Goal: Task Accomplishment & Management: Use online tool/utility

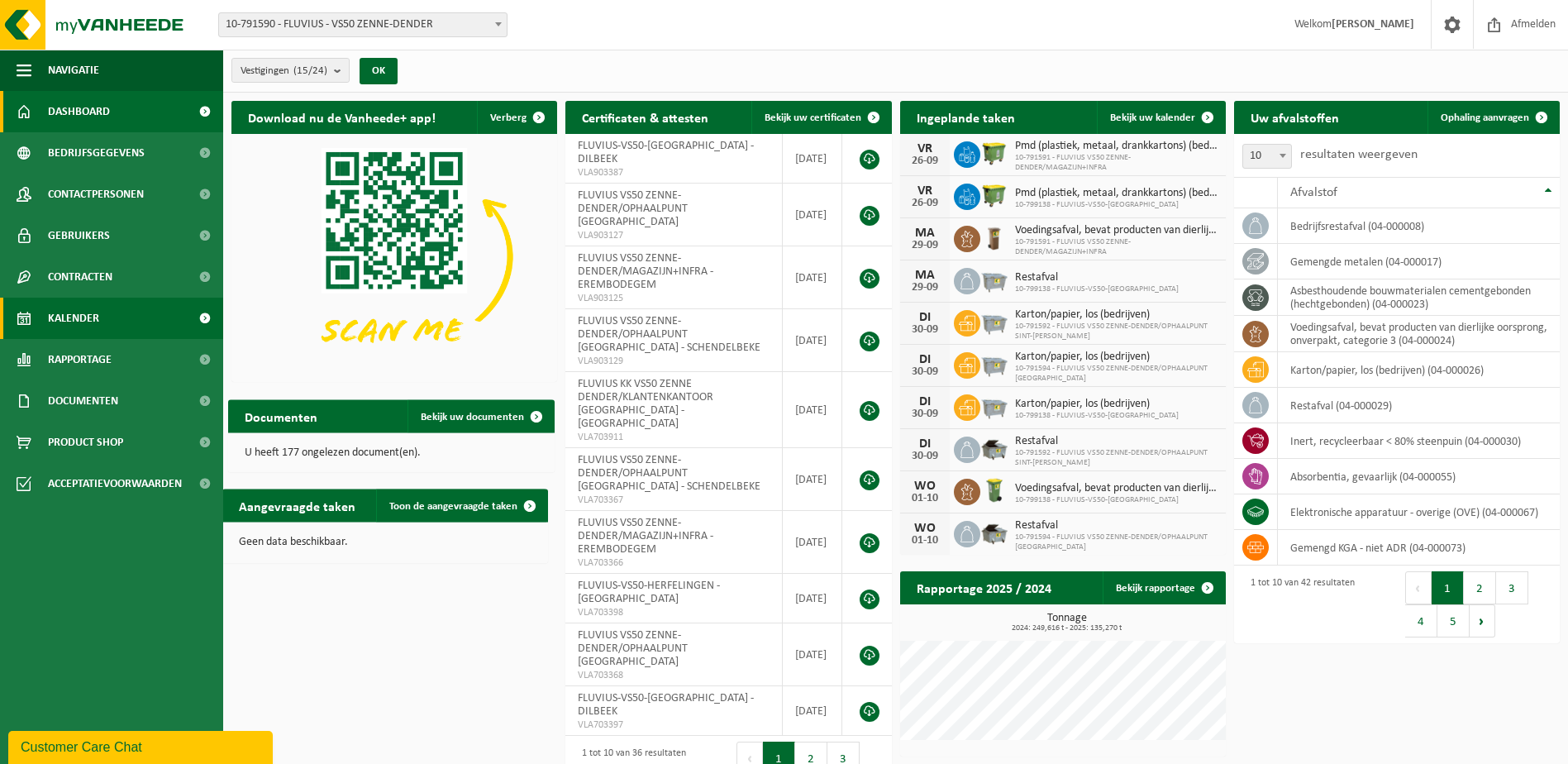
click at [85, 306] on span "Kalender" at bounding box center [74, 318] width 52 height 41
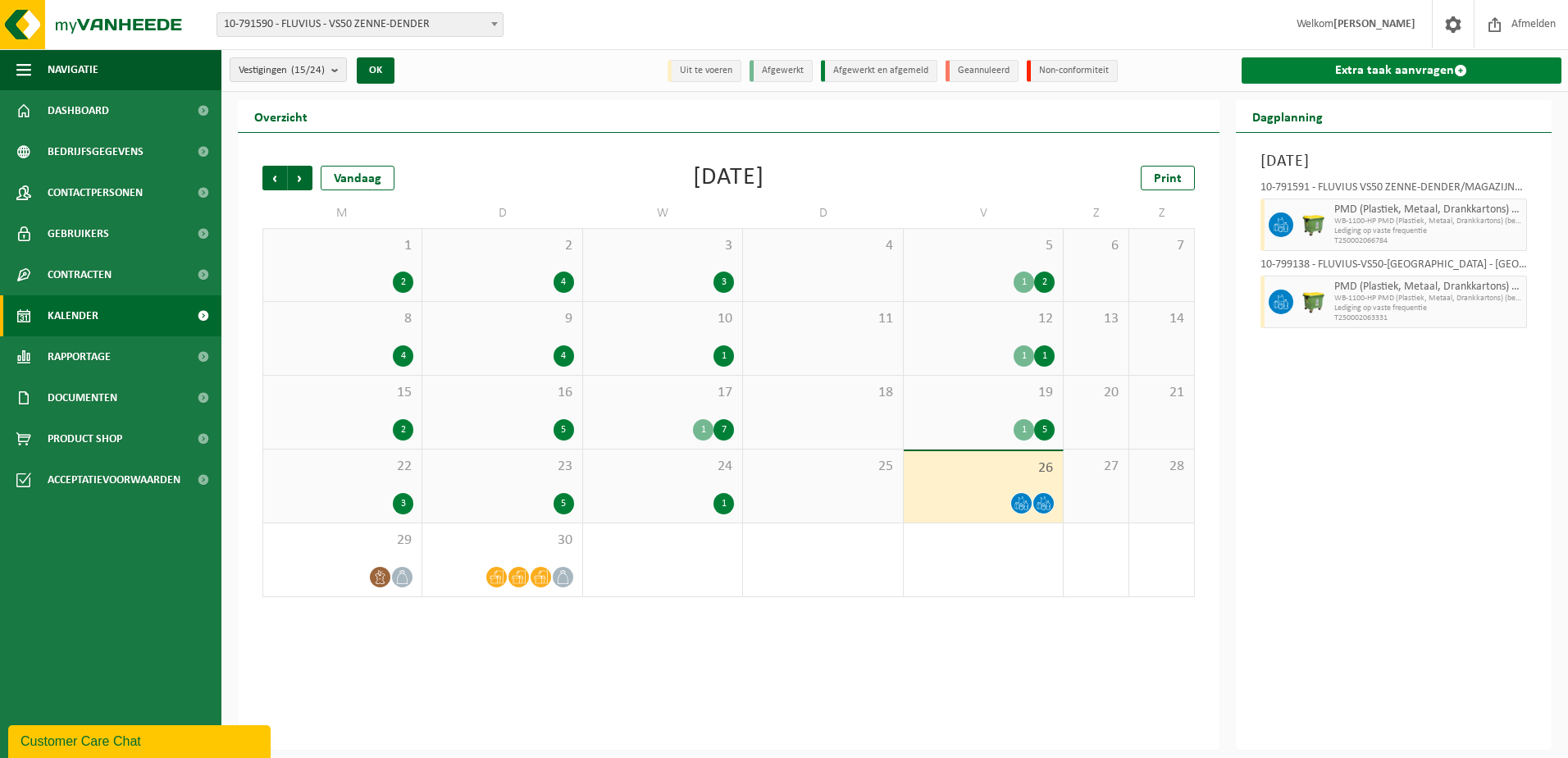
click at [1410, 68] on link "Extra taak aanvragen" at bounding box center [1401, 71] width 320 height 26
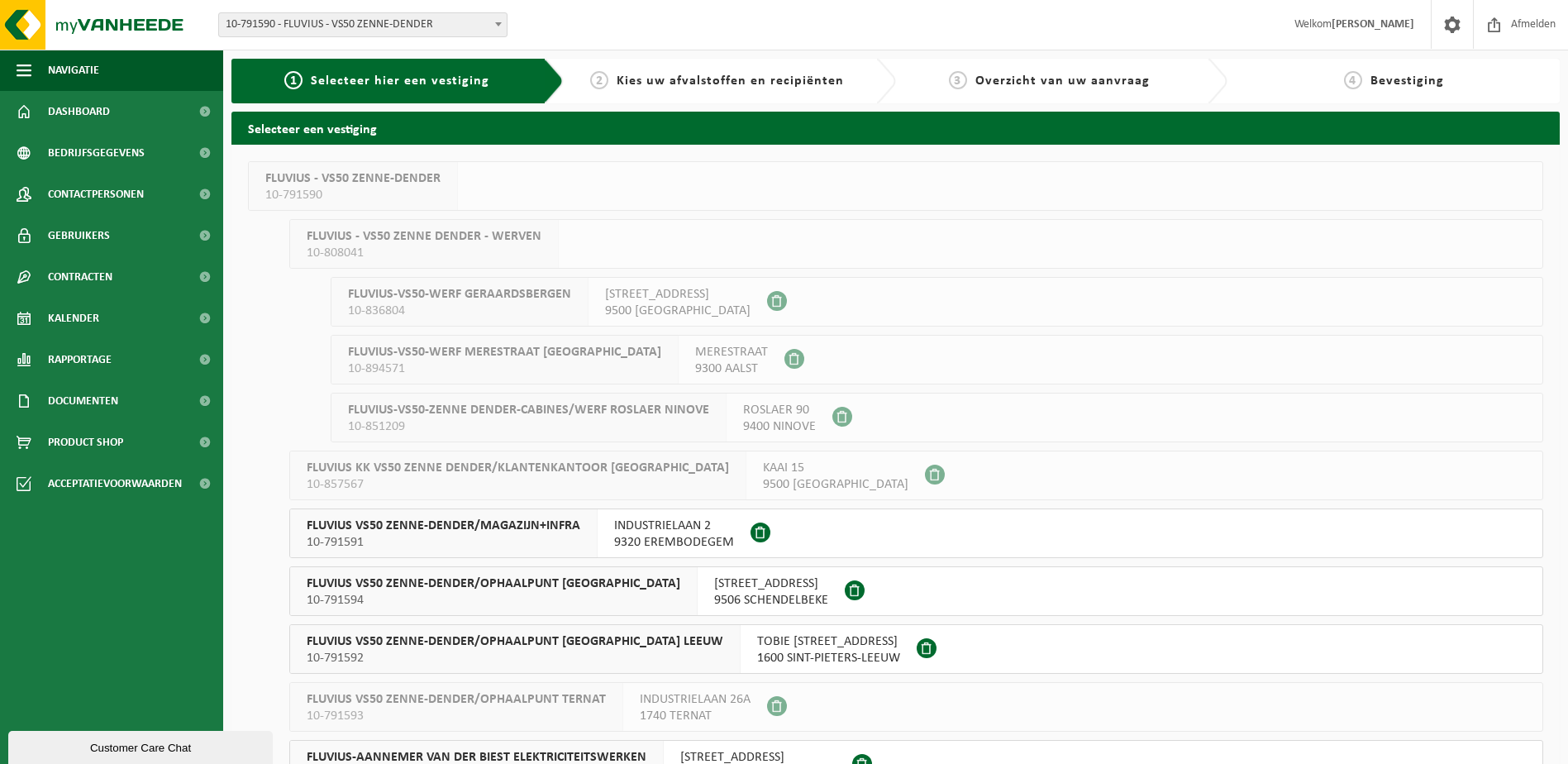
click at [438, 517] on div "FLUVIUS VS50 ZENNE-DENDER/MAGAZIJN+INFRA 10-791591" at bounding box center [444, 533] width 308 height 48
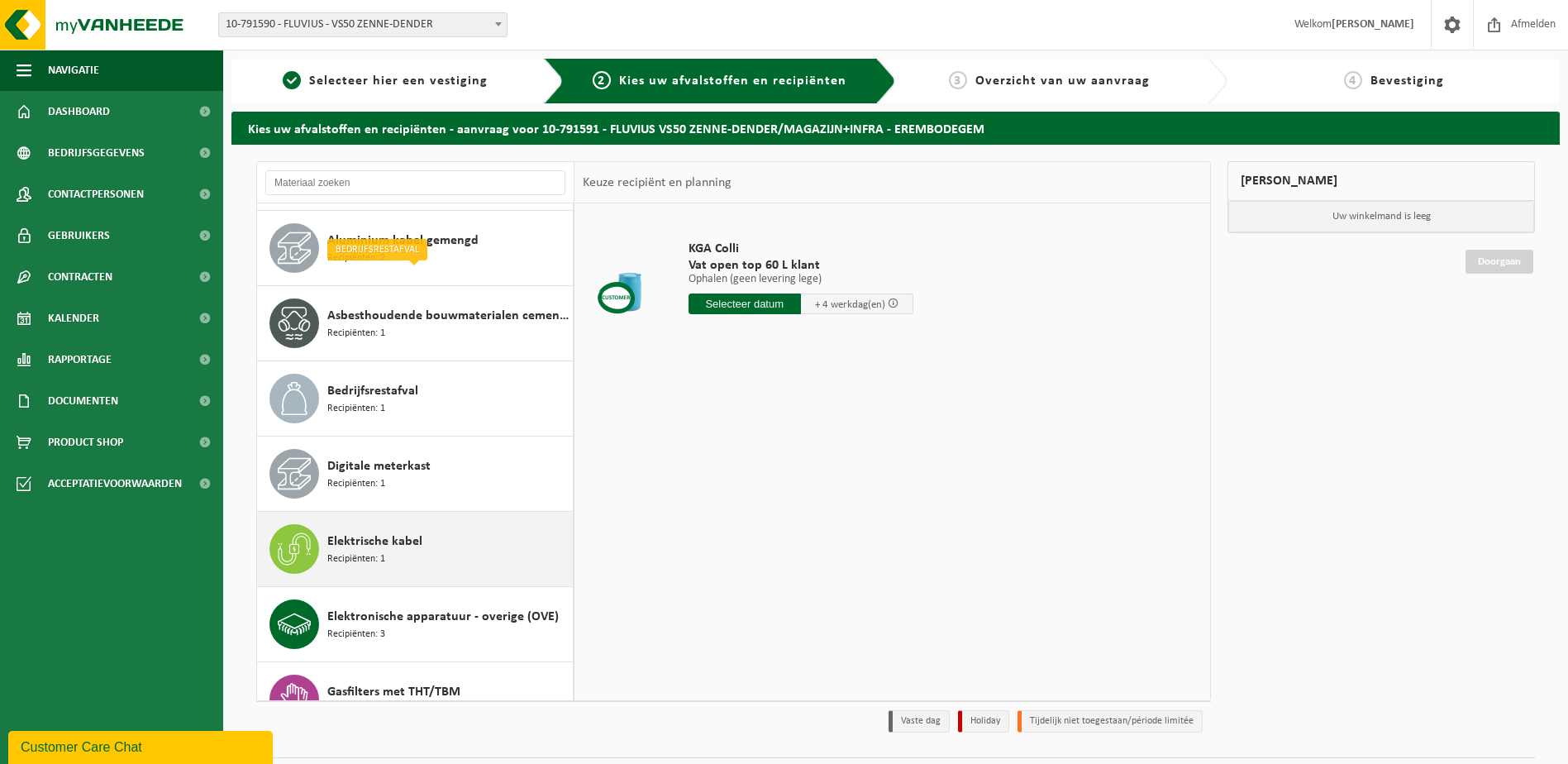
scroll to position [248, 0]
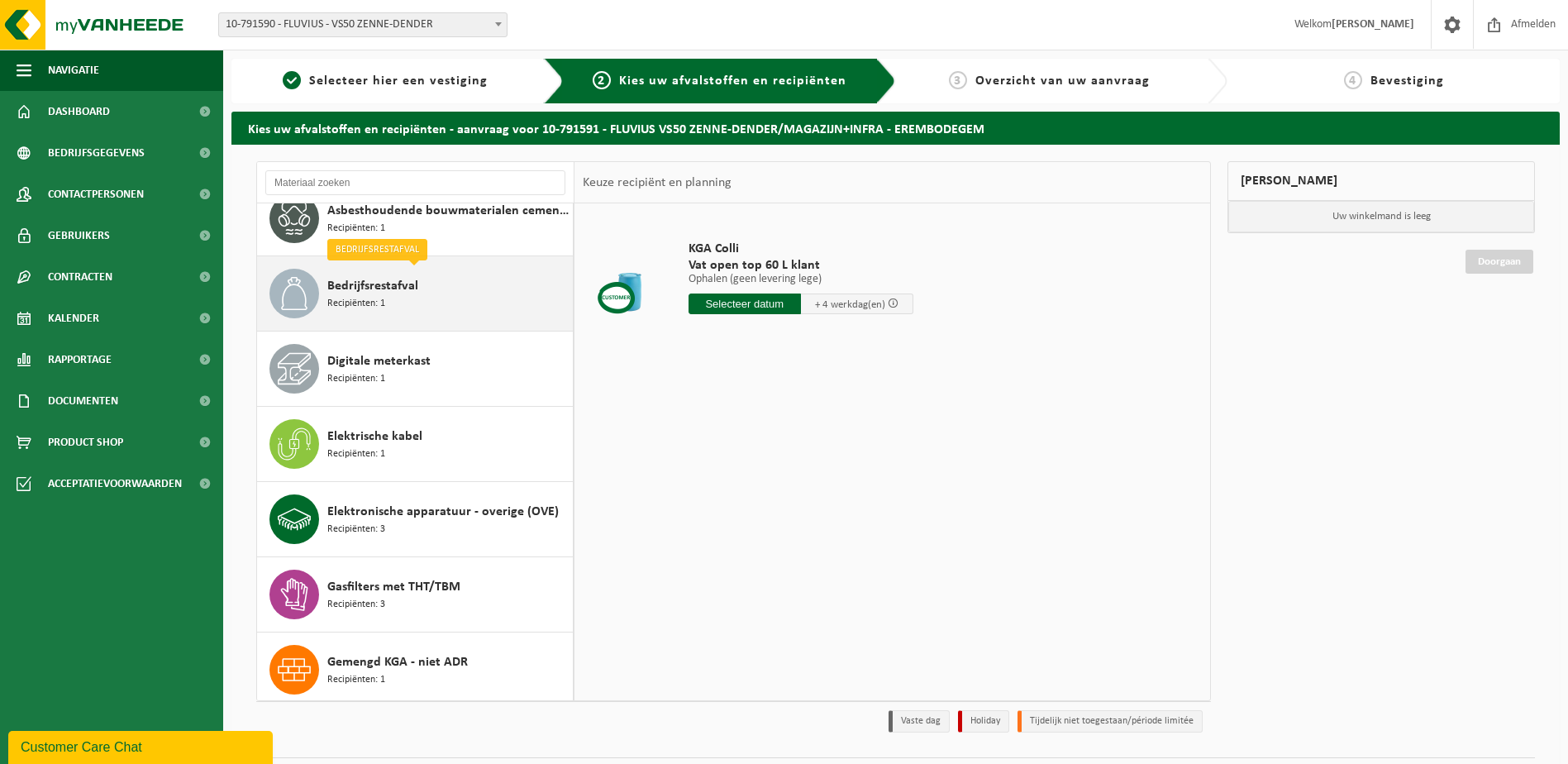
click at [400, 284] on span "Bedrijfsrestafval" at bounding box center [373, 285] width 91 height 20
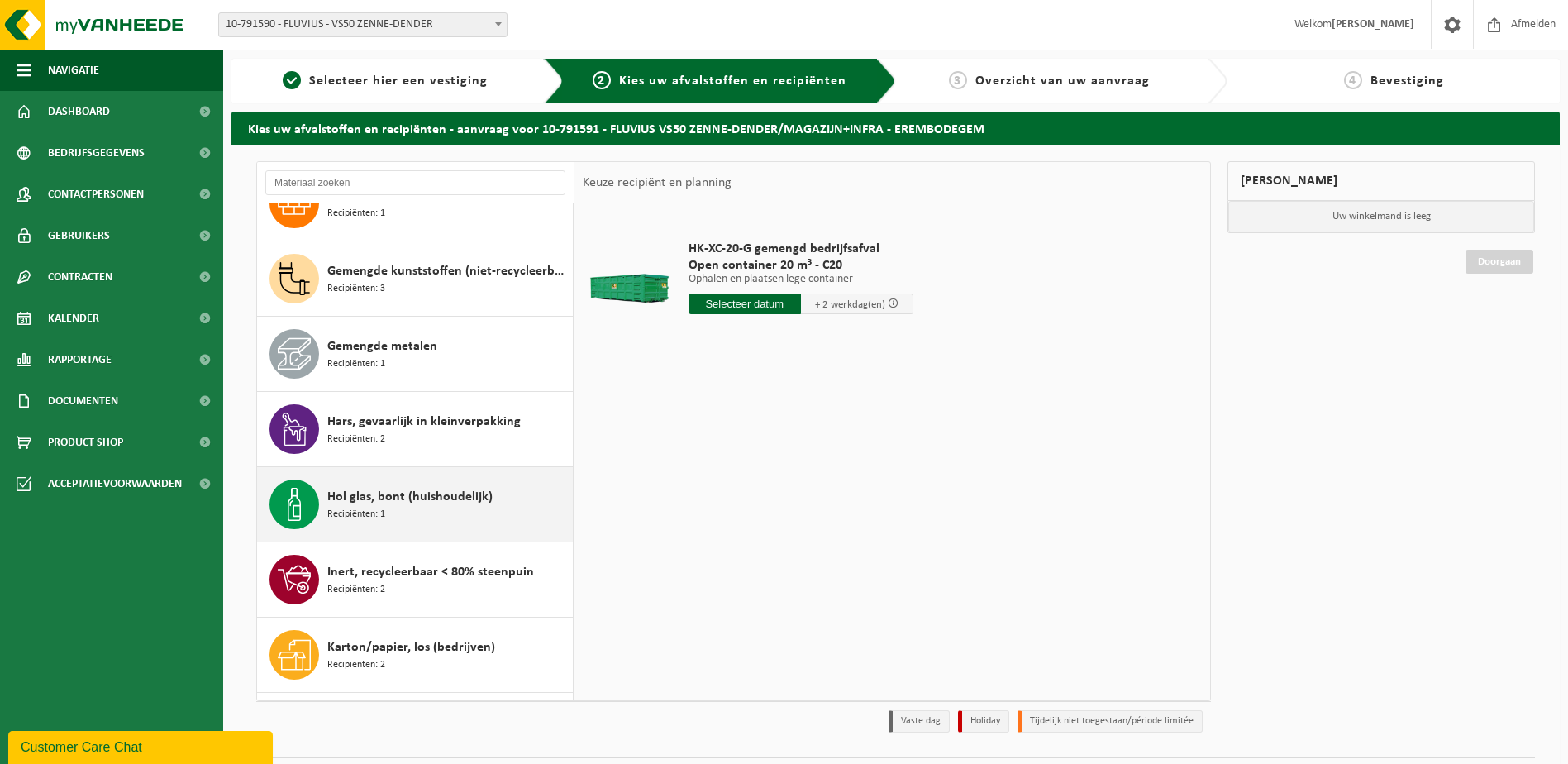
scroll to position [880, 0]
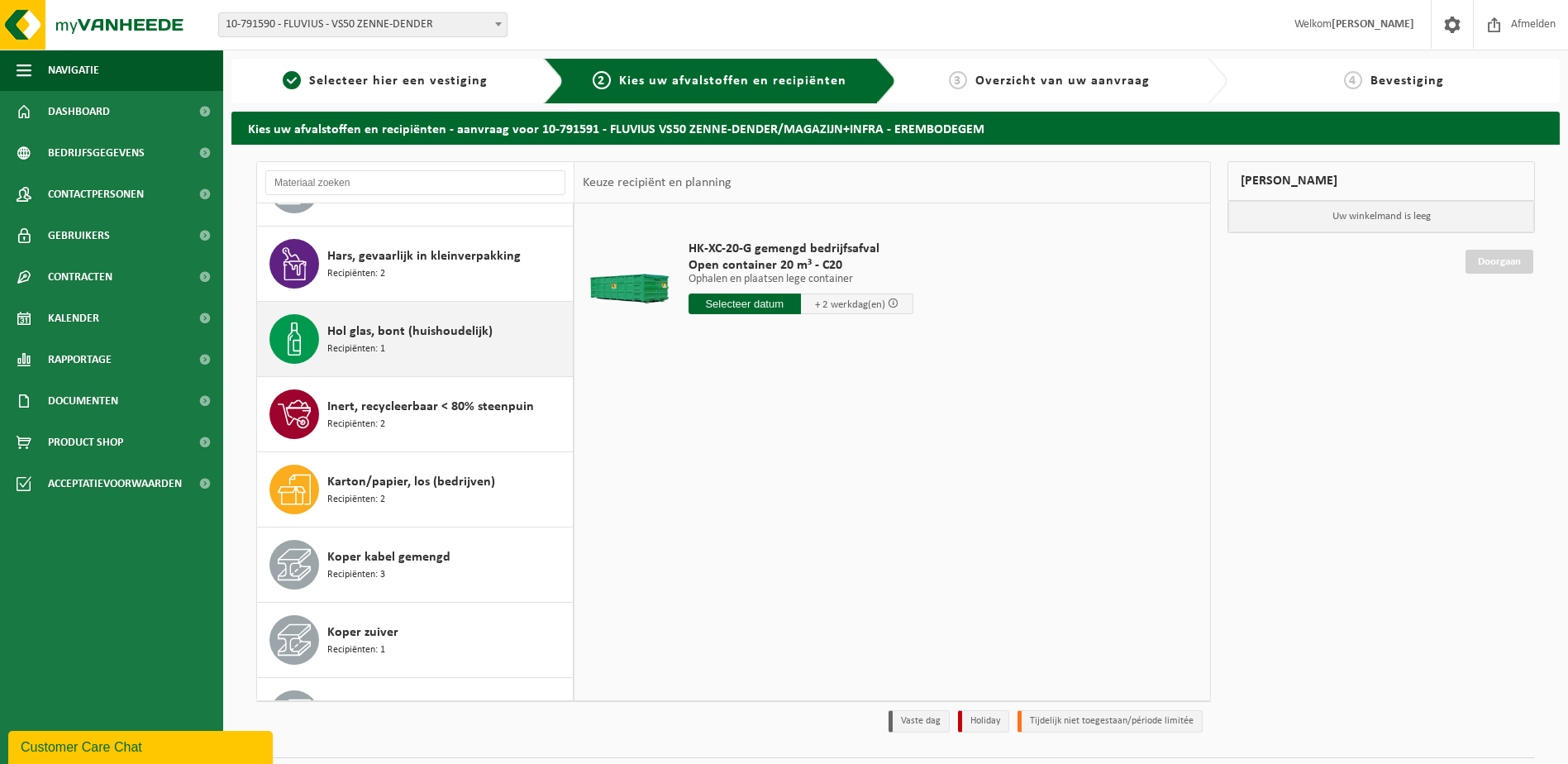
click at [442, 471] on div "Karton/papier, los (bedrijven) Recipiënten: 2" at bounding box center [447, 489] width 241 height 50
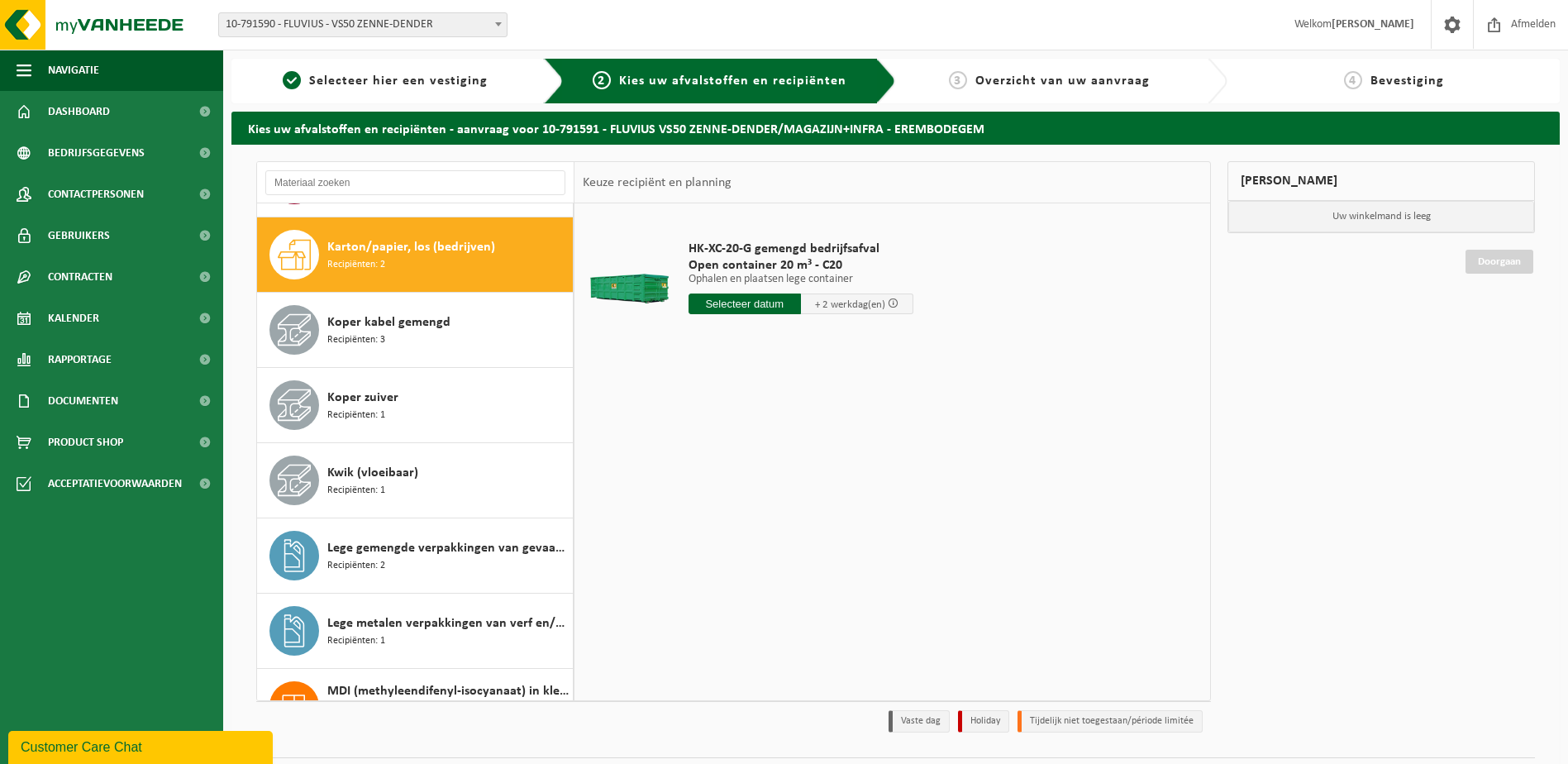
scroll to position [1128, 0]
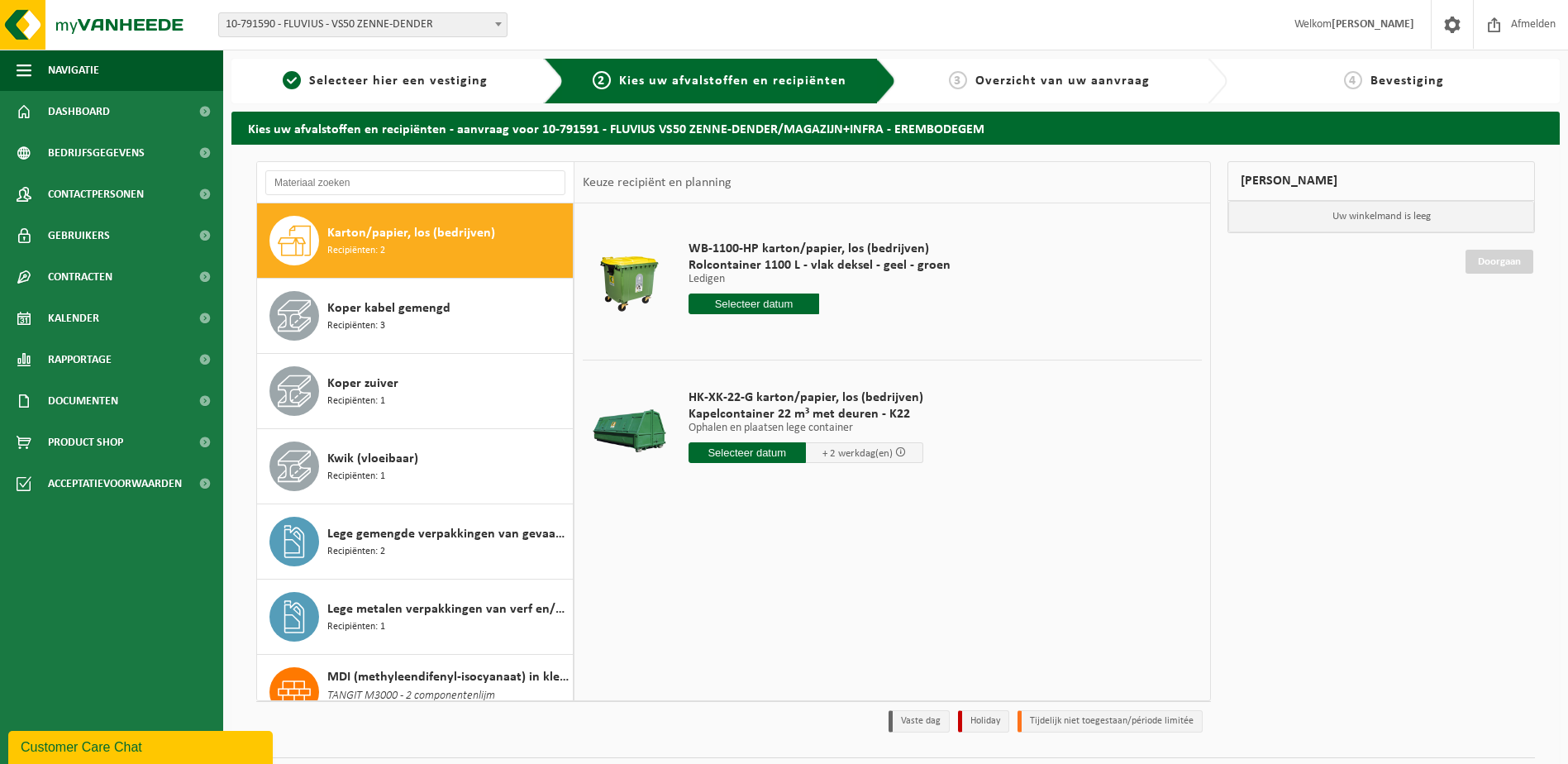
click at [761, 301] on input "text" at bounding box center [754, 303] width 132 height 20
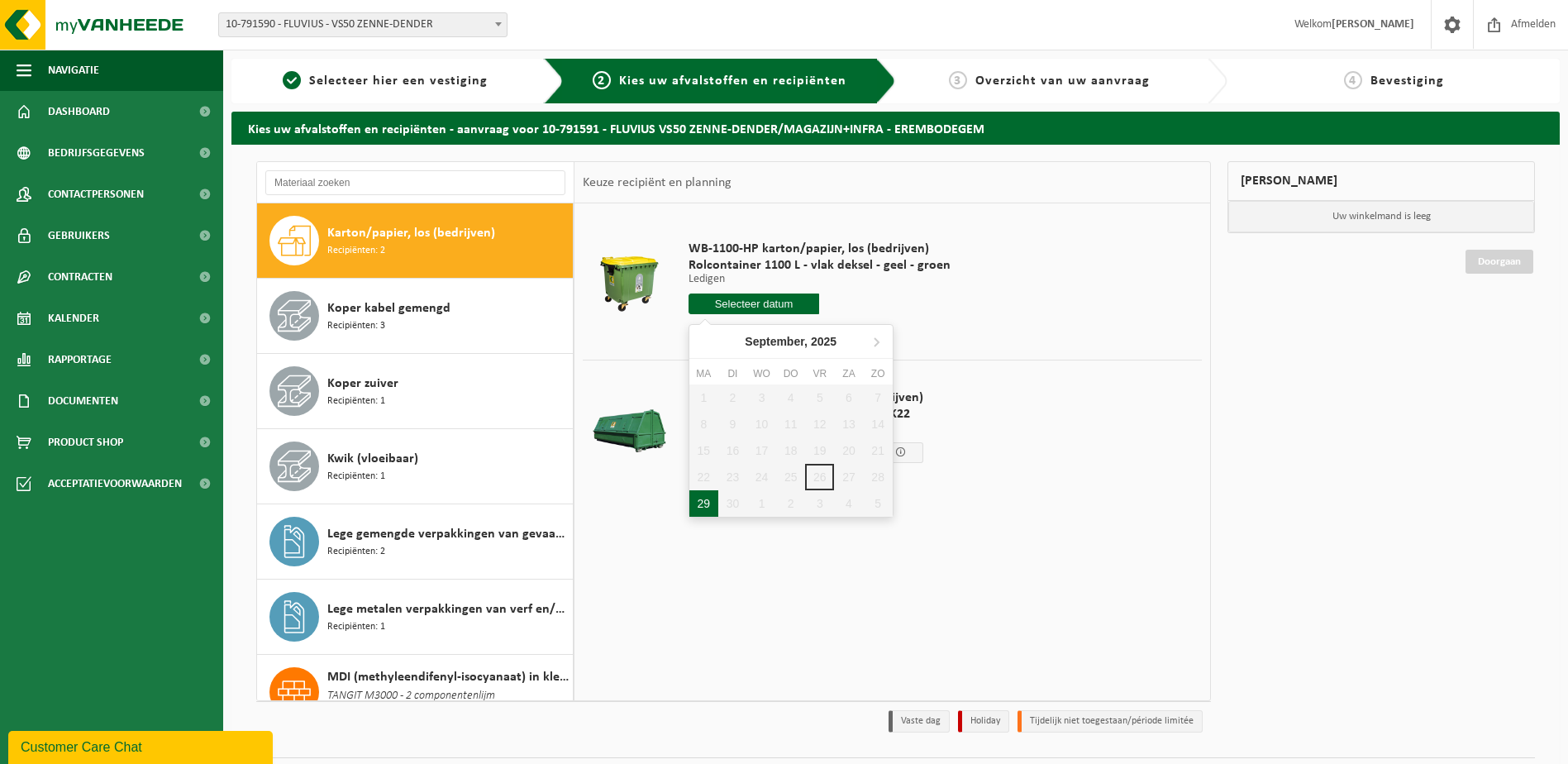
click at [704, 500] on div "29" at bounding box center [704, 503] width 29 height 27
type input "Van 2025-09-29"
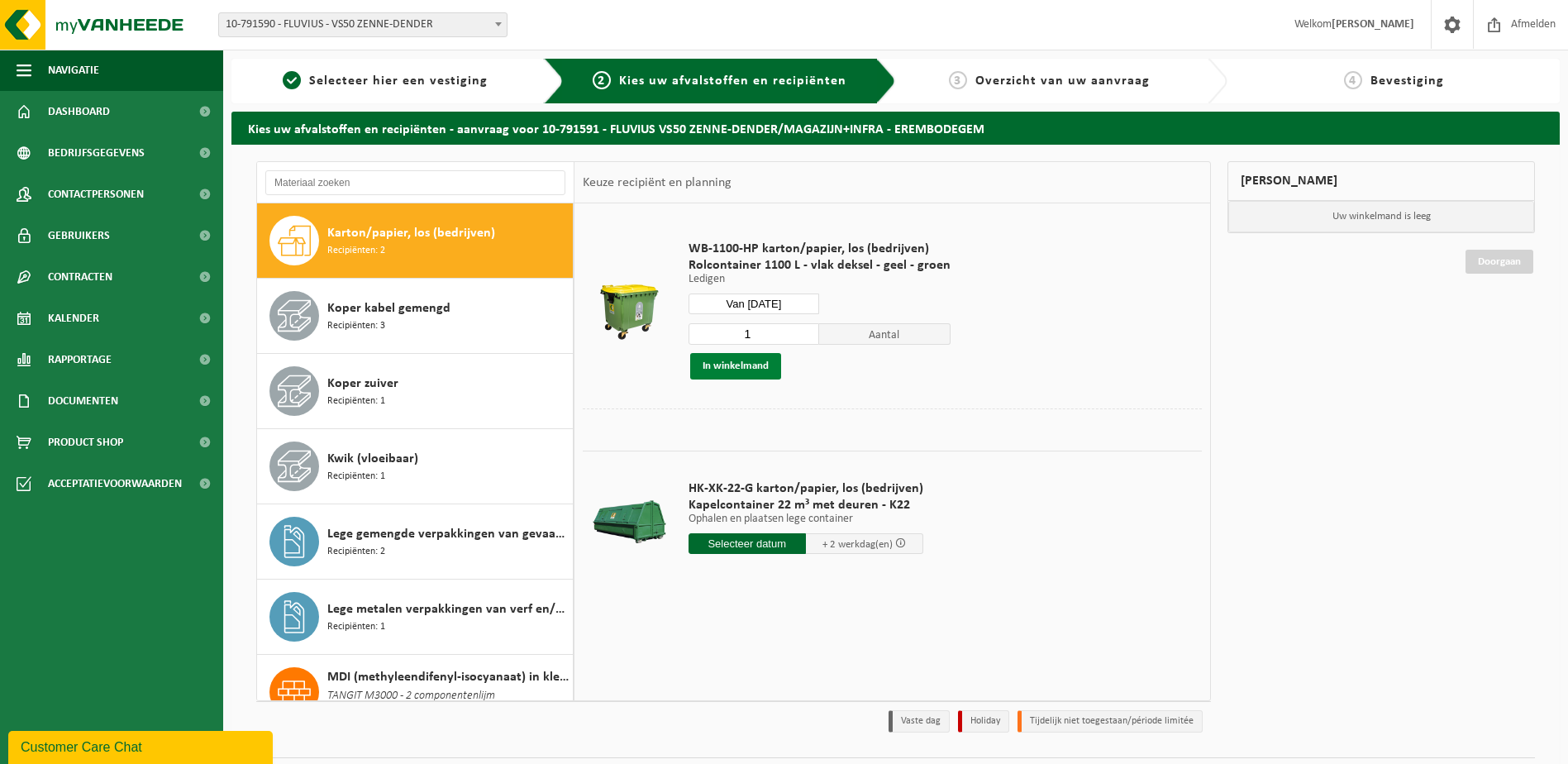
click at [736, 369] on button "In winkelmand" at bounding box center [736, 366] width 91 height 27
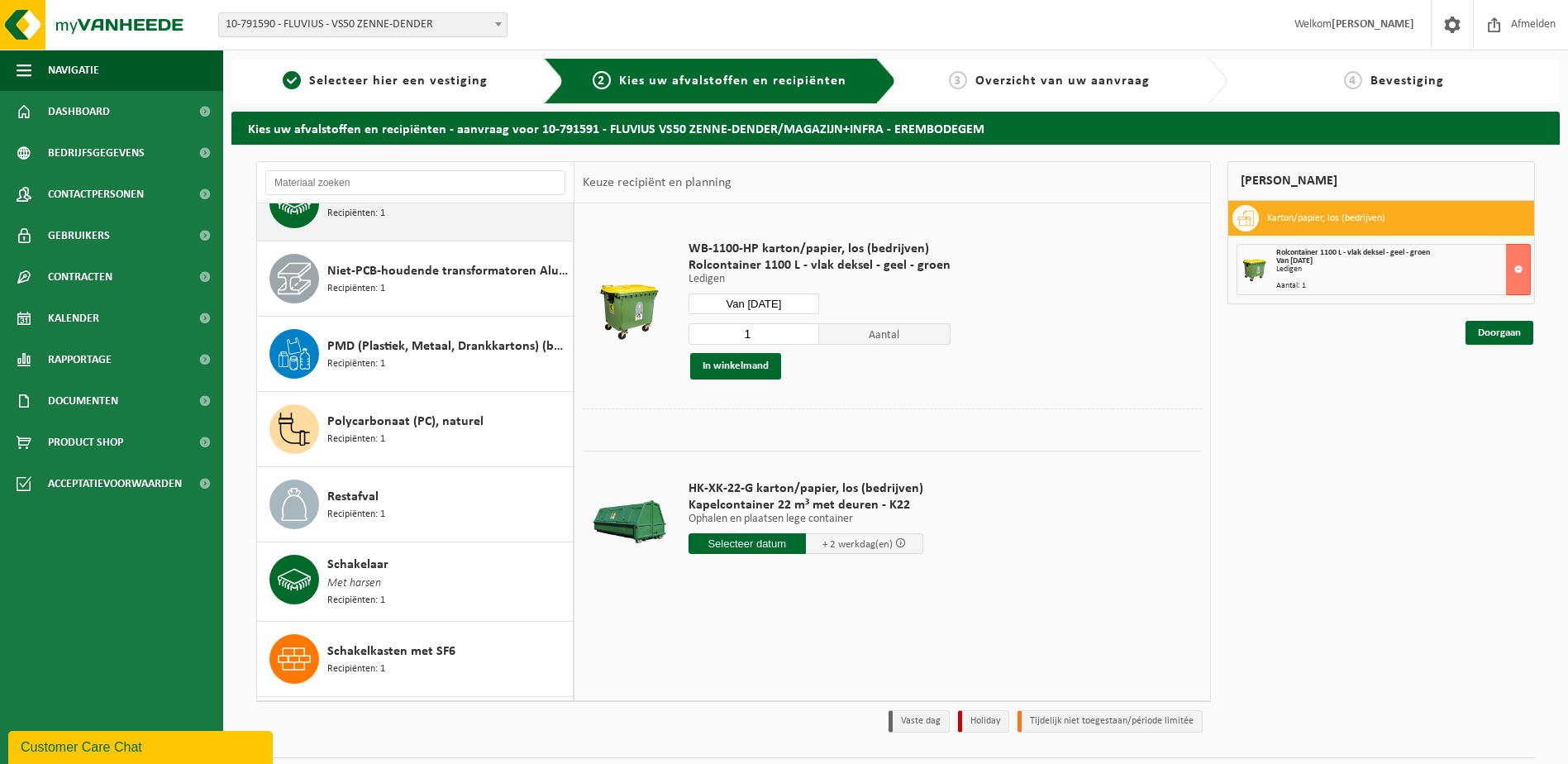
scroll to position [1789, 0]
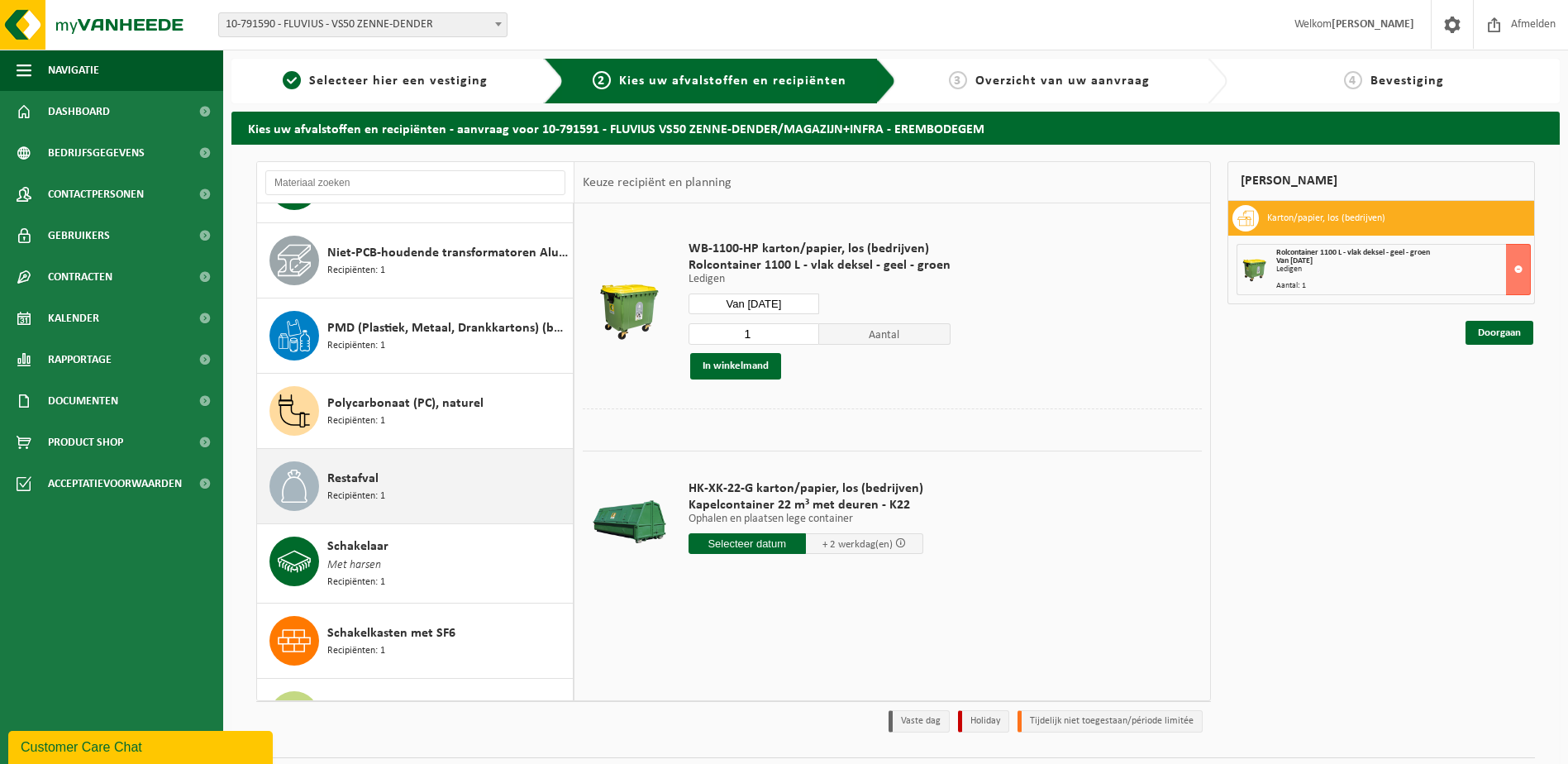
click at [375, 493] on span "Recipiënten: 1" at bounding box center [356, 496] width 58 height 16
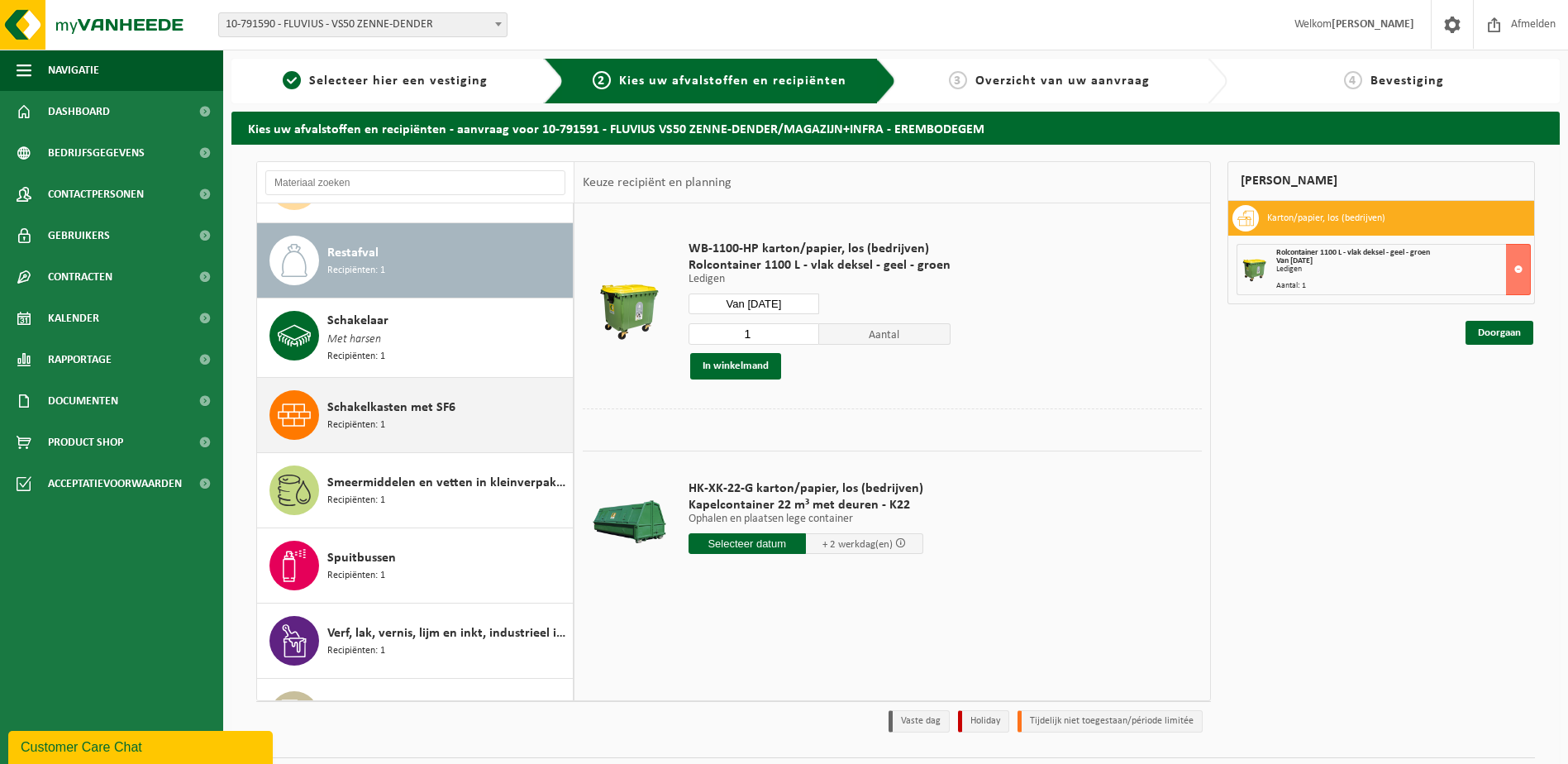
scroll to position [2032, 0]
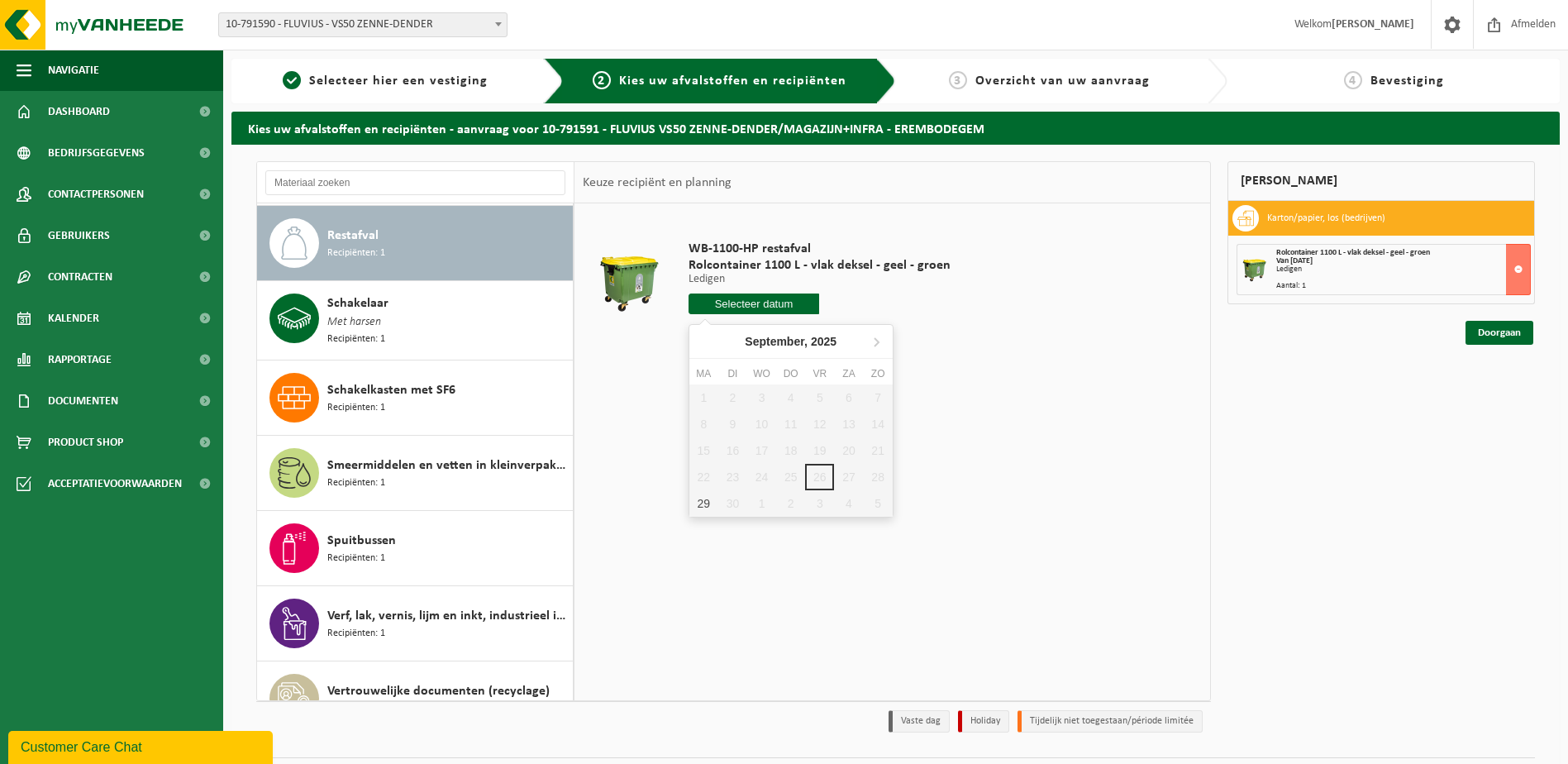
click at [759, 308] on input "text" at bounding box center [754, 303] width 132 height 20
click at [696, 508] on div "29" at bounding box center [704, 503] width 29 height 27
type input "Van 2025-09-29"
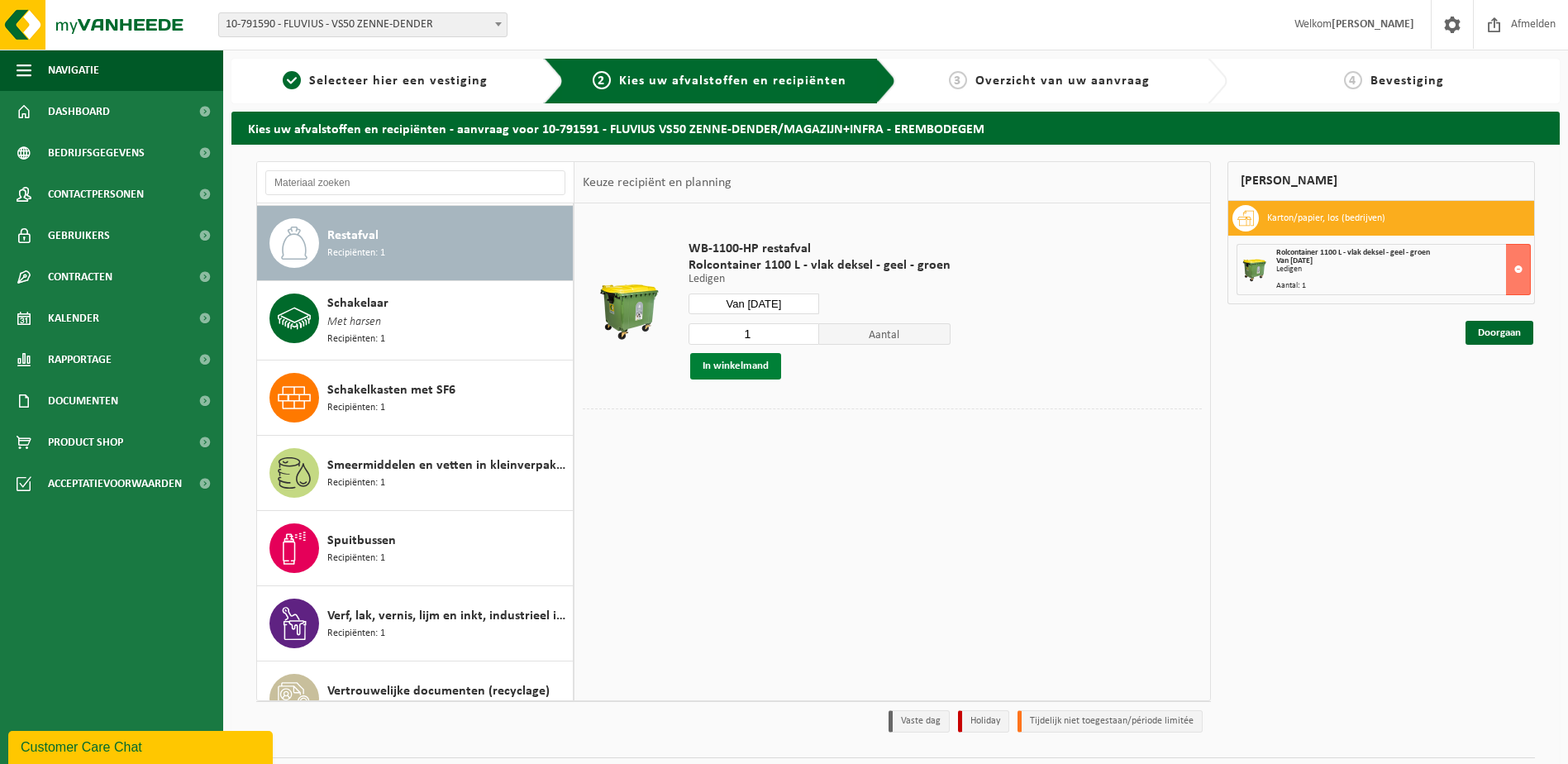
click at [723, 366] on button "In winkelmand" at bounding box center [736, 366] width 91 height 27
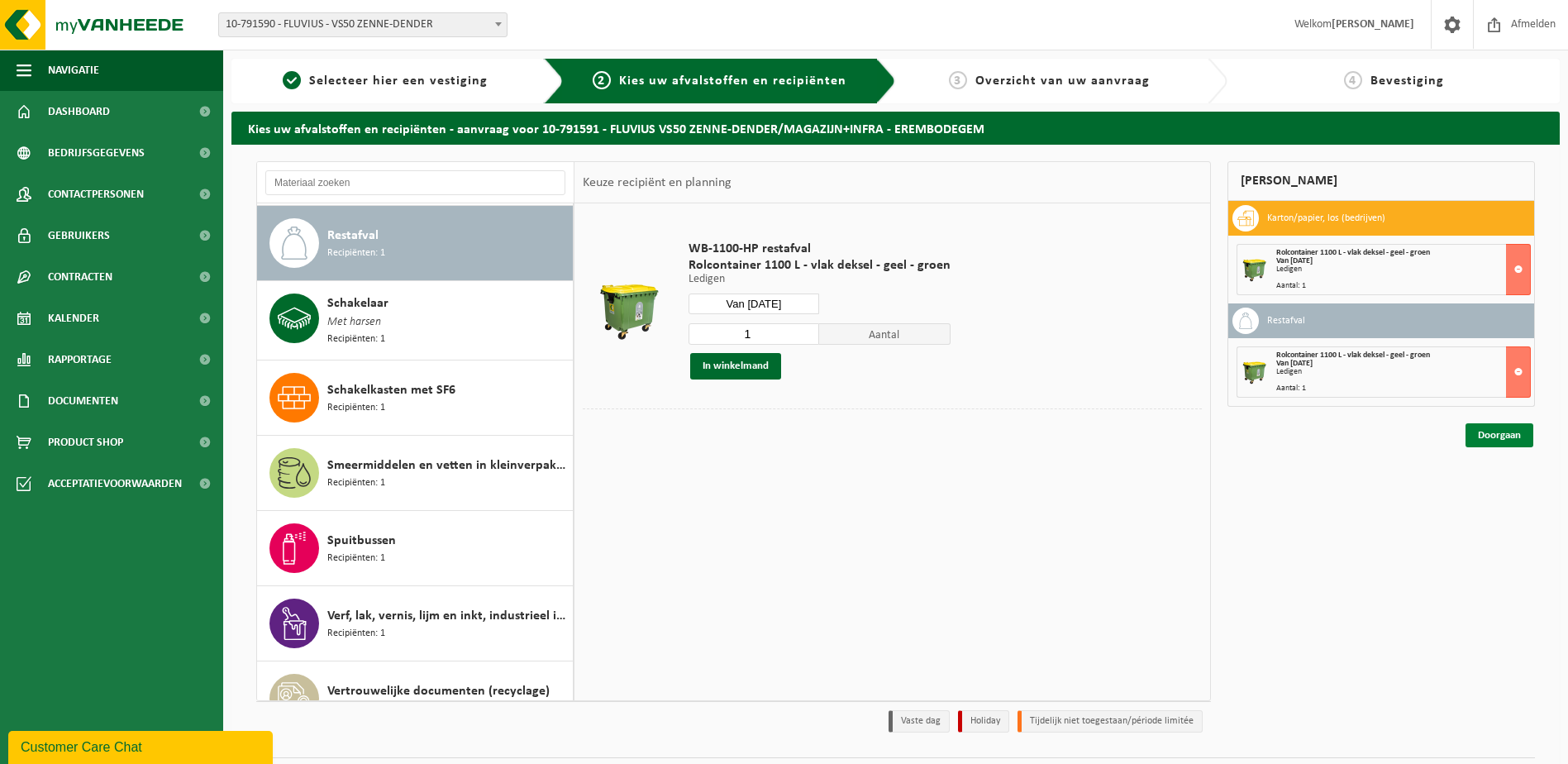
click at [1499, 442] on link "Doorgaan" at bounding box center [1500, 435] width 68 height 24
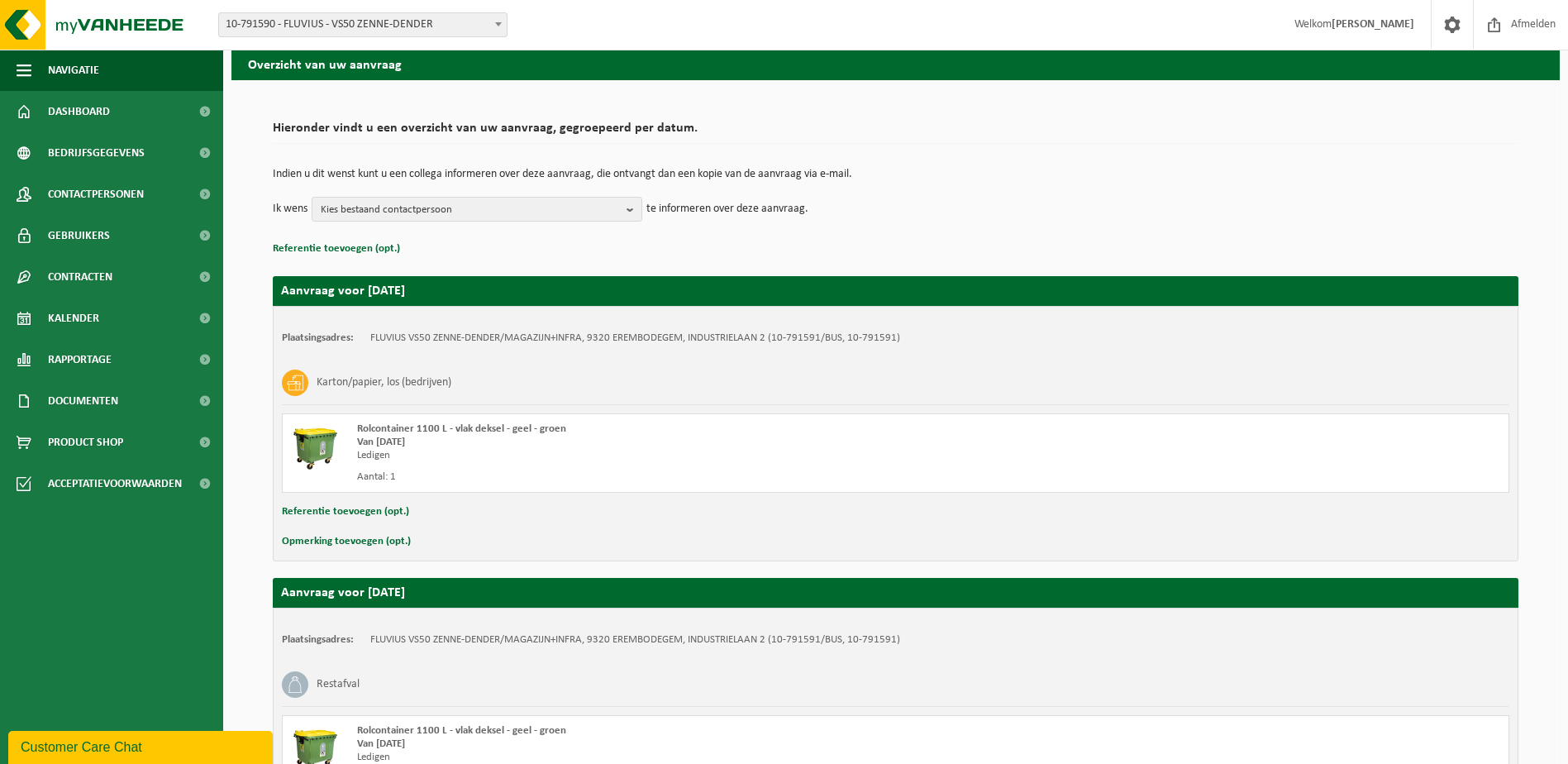
scroll to position [247, 0]
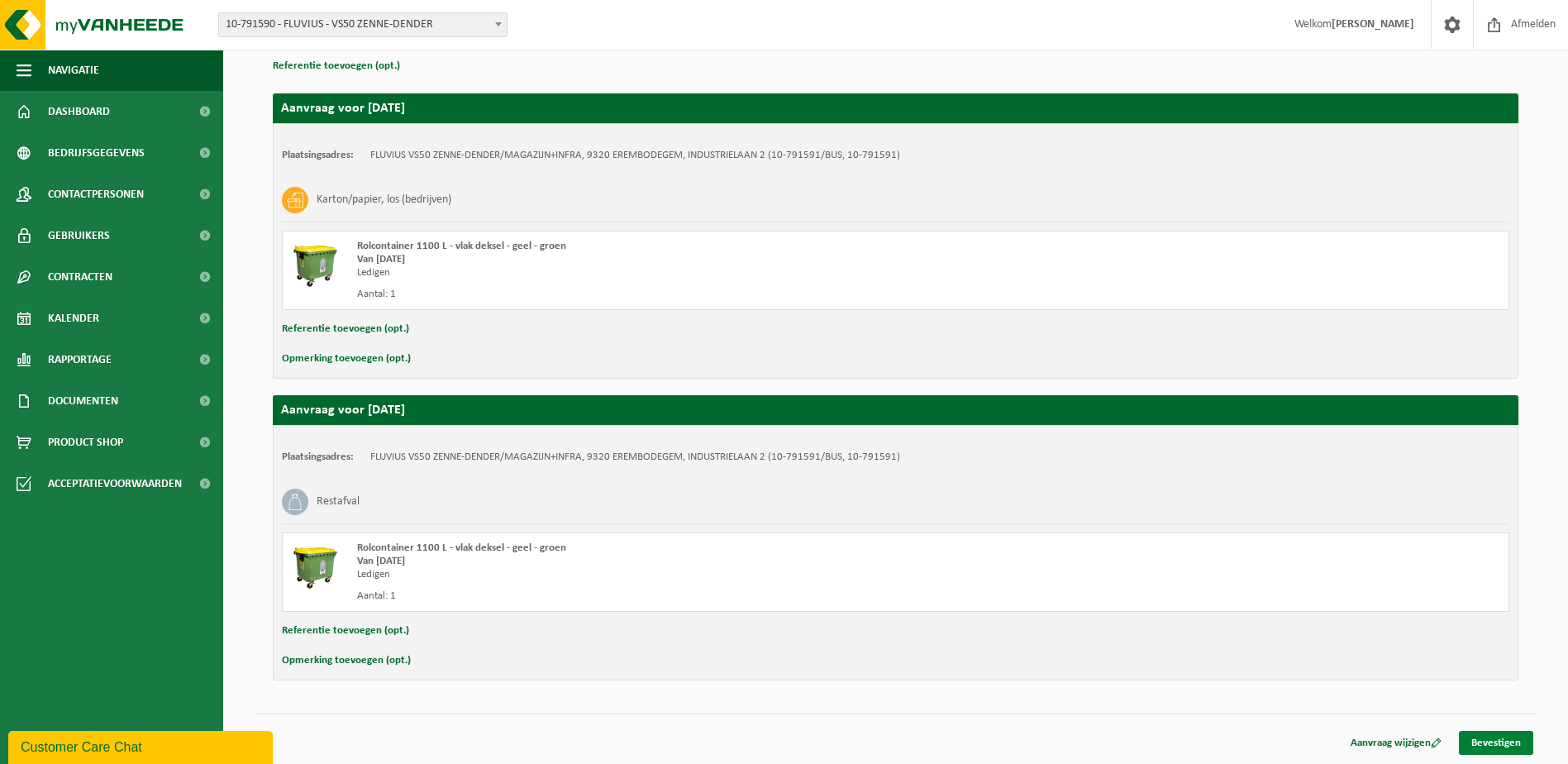
click at [1499, 742] on link "Bevestigen" at bounding box center [1496, 742] width 75 height 24
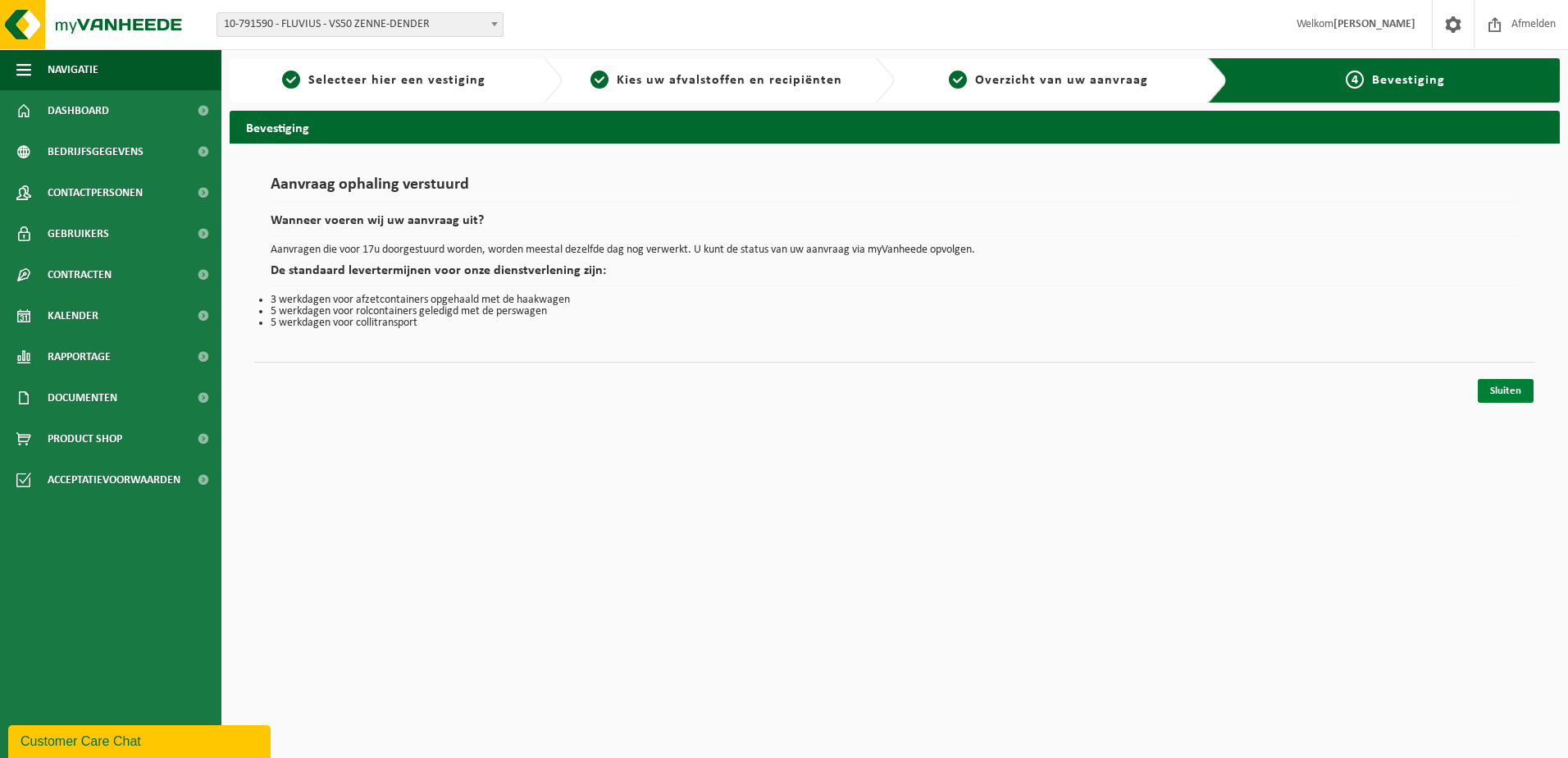
click at [1505, 394] on link "Sluiten" at bounding box center [1505, 390] width 56 height 24
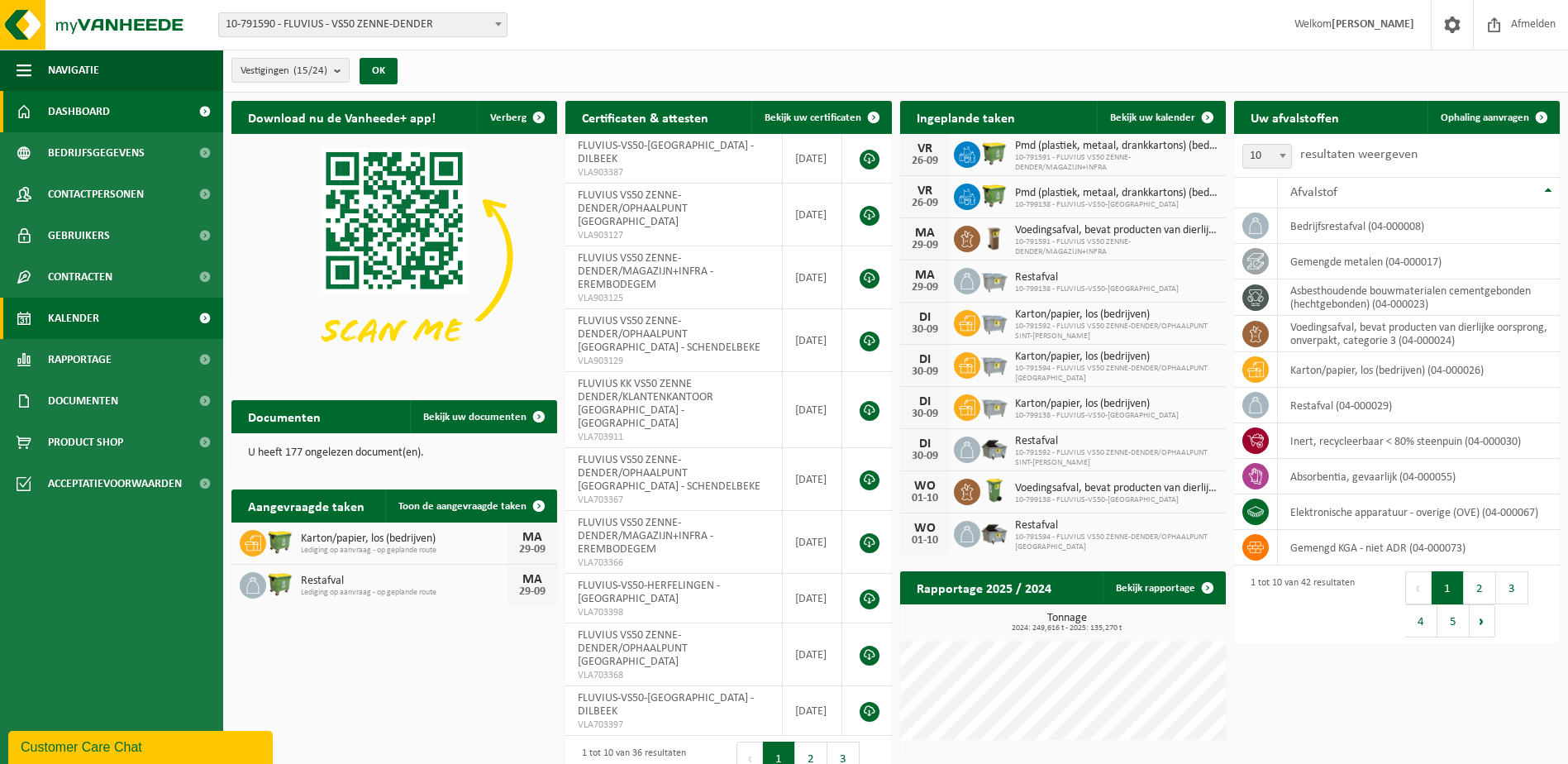
click at [111, 324] on link "Kalender" at bounding box center [111, 318] width 223 height 41
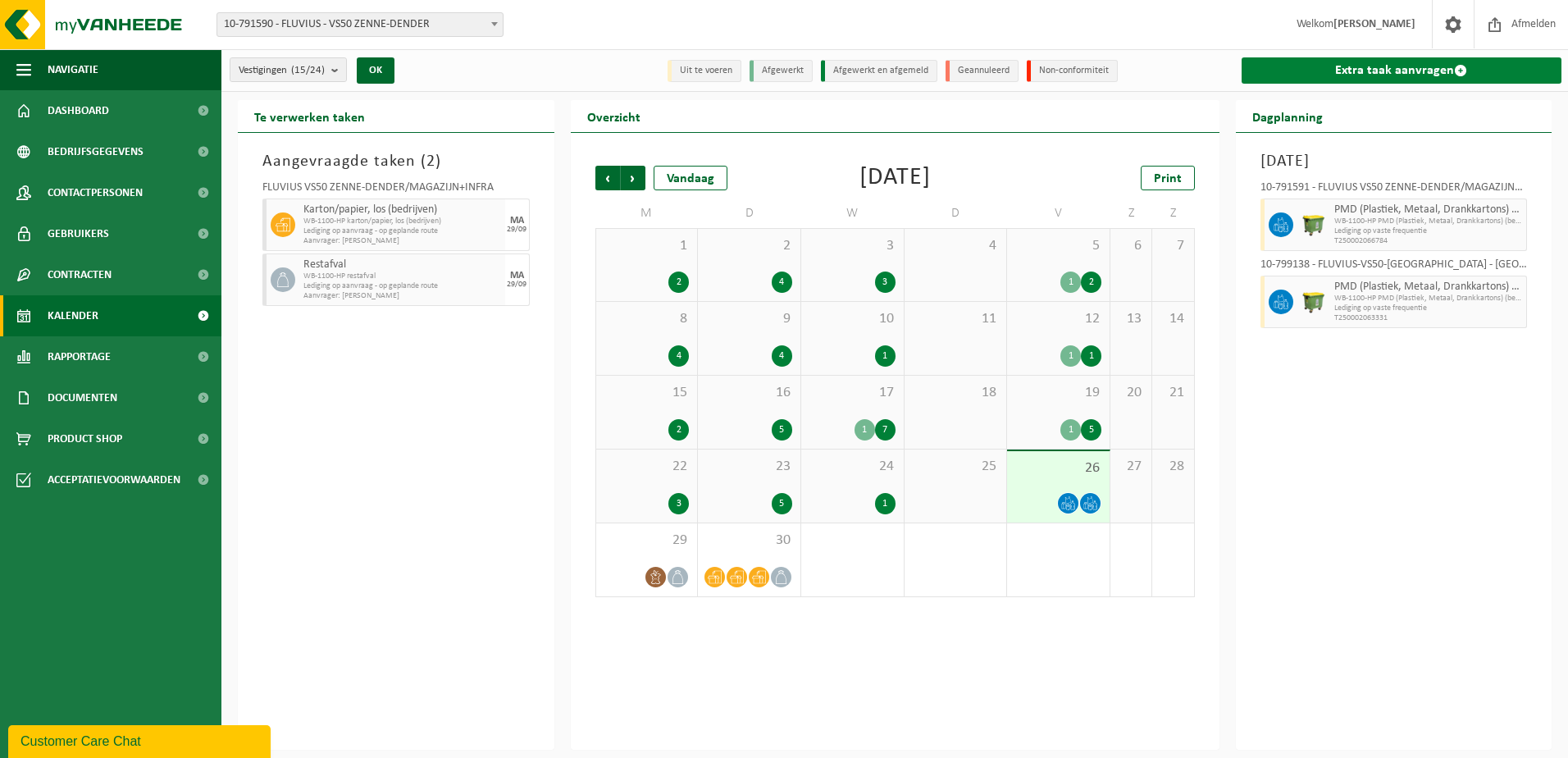
click at [1402, 70] on link "Extra taak aanvragen" at bounding box center [1401, 71] width 320 height 26
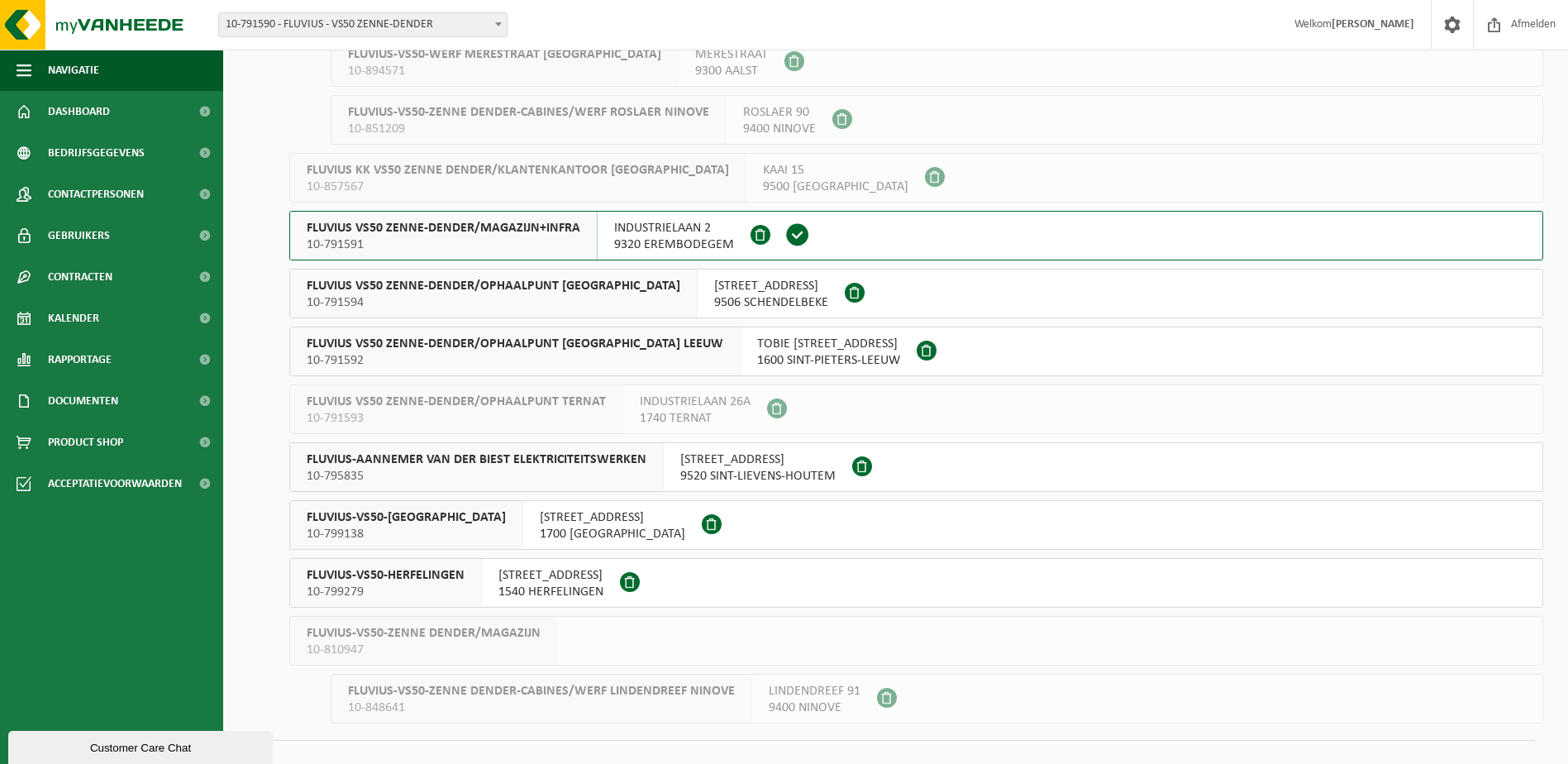
scroll to position [324, 0]
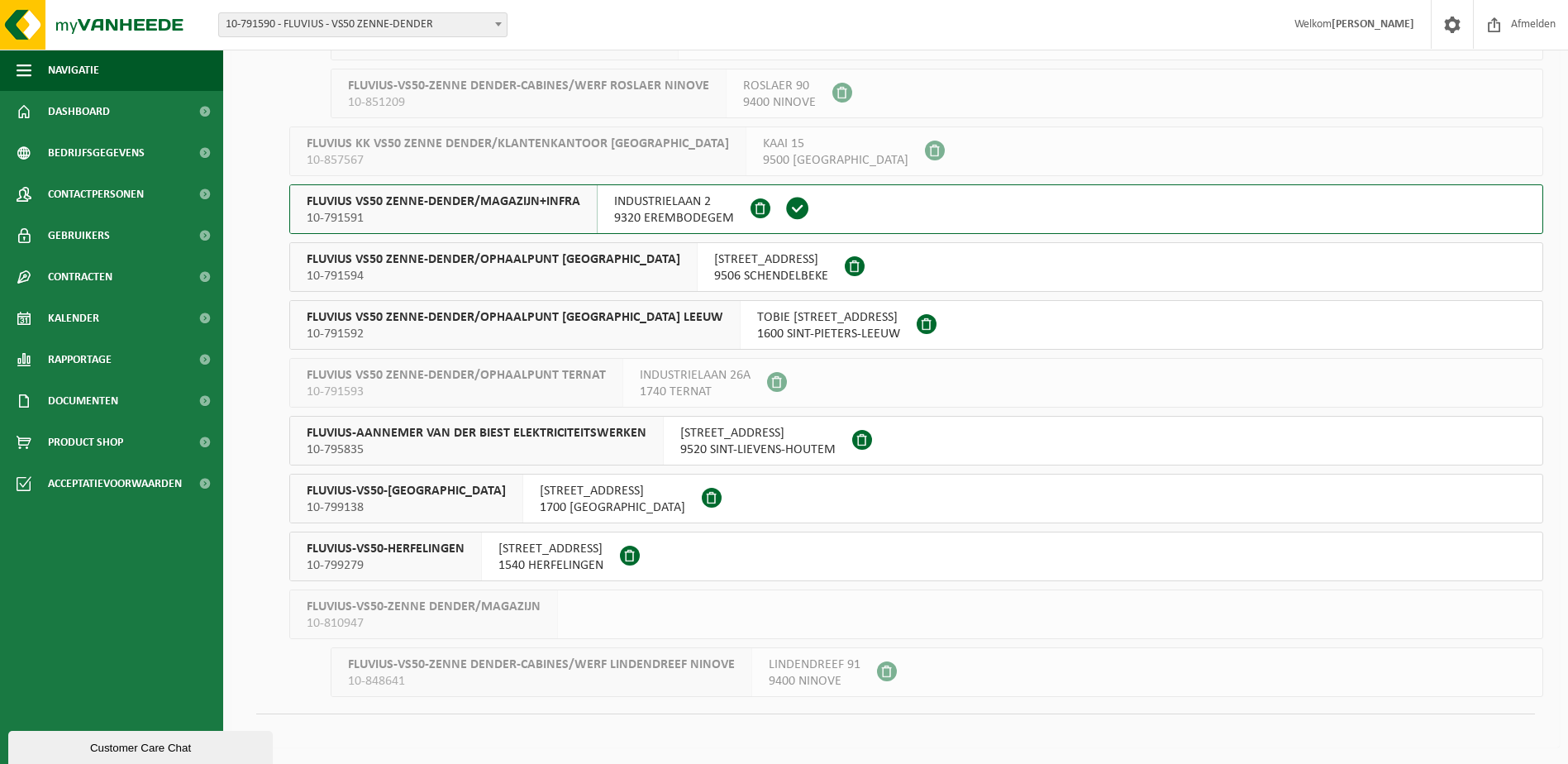
click at [358, 488] on span "FLUVIUS-VS50-DILBEEK" at bounding box center [406, 491] width 199 height 17
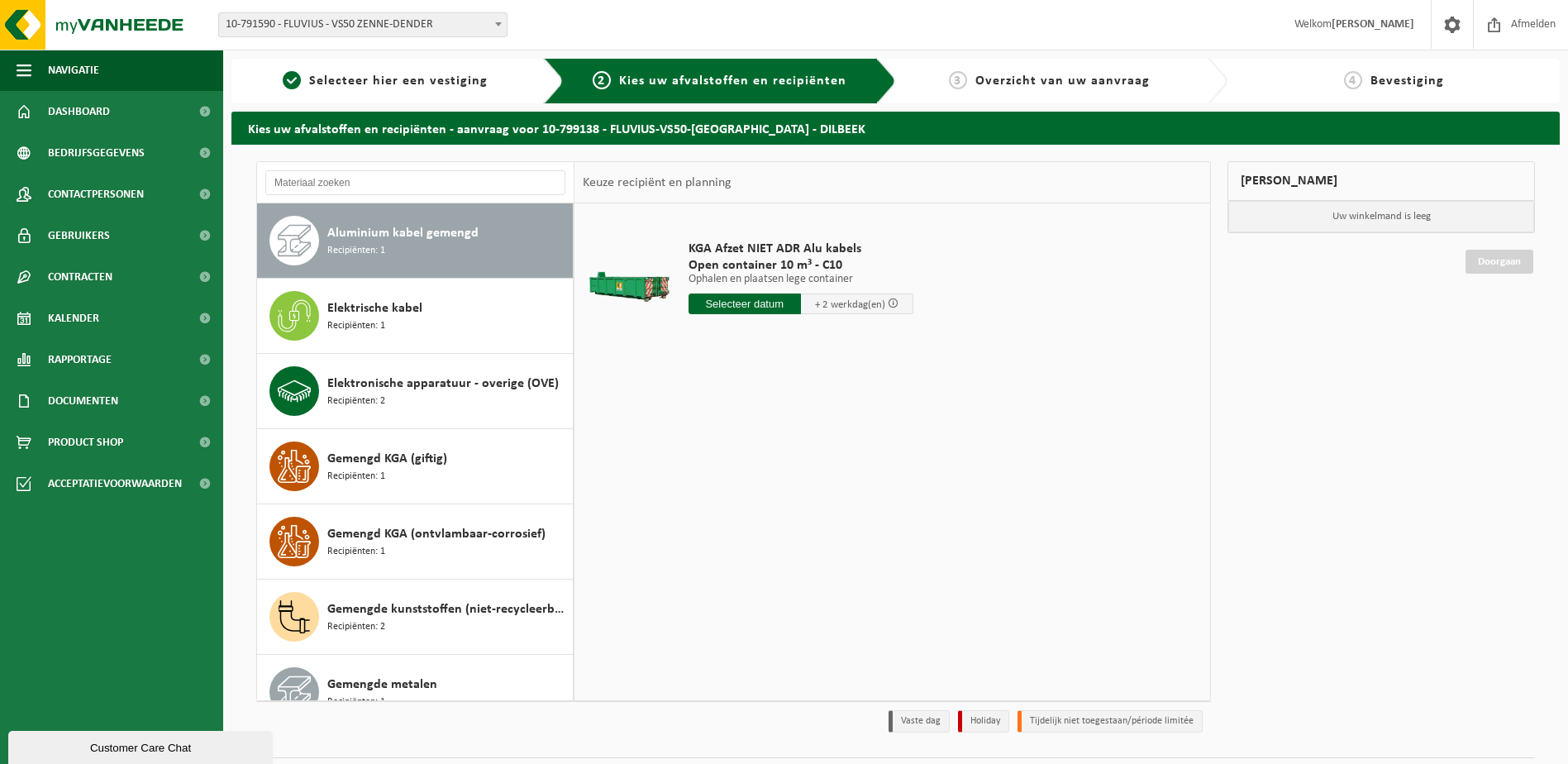
click at [420, 239] on span "Aluminium kabel gemengd" at bounding box center [403, 233] width 151 height 20
click at [736, 306] on input "text" at bounding box center [744, 303] width 112 height 20
click at [730, 505] on div "30" at bounding box center [733, 503] width 29 height 27
type input "Van [DATE]"
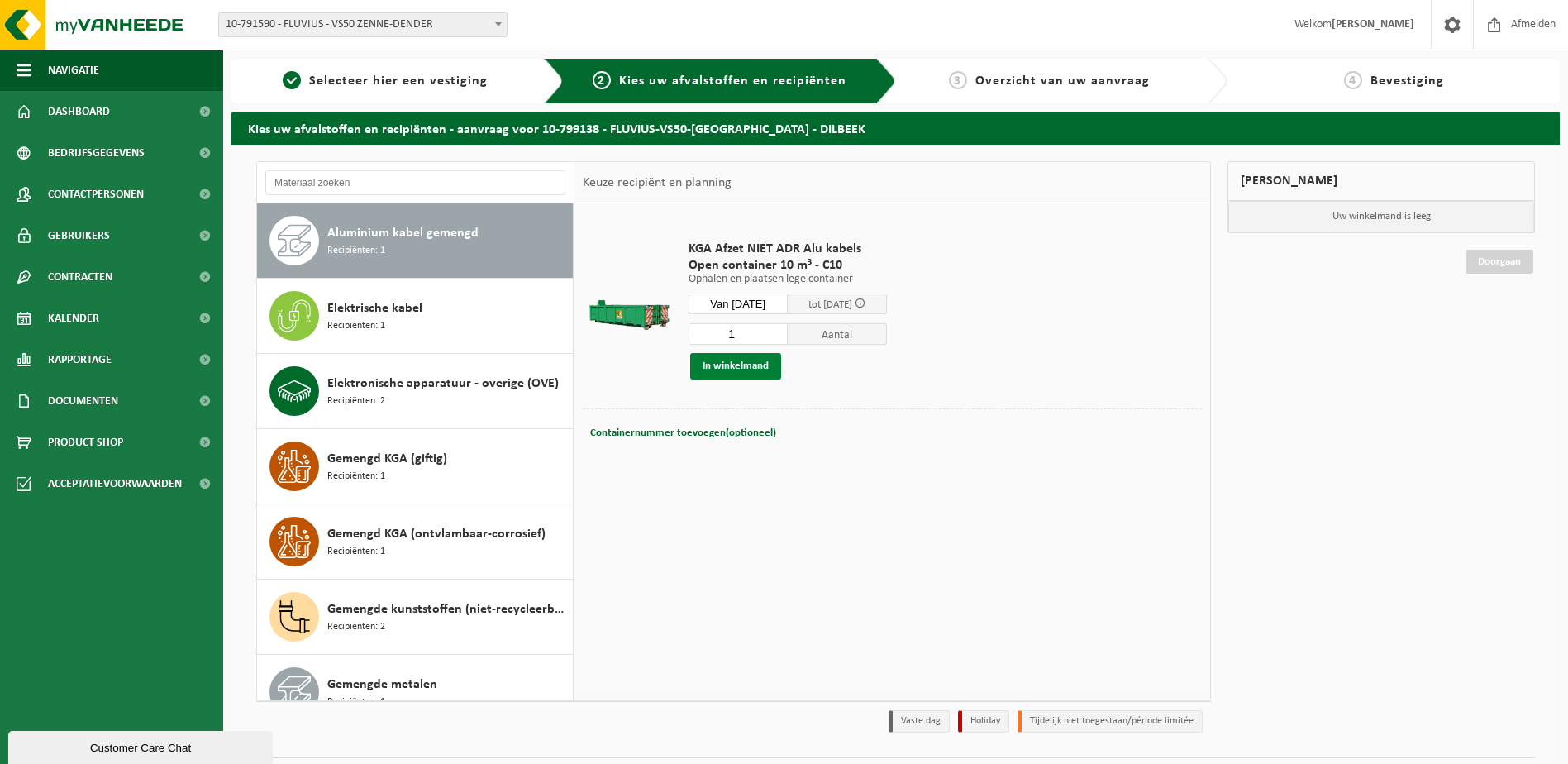
click at [744, 364] on button "In winkelmand" at bounding box center [736, 366] width 91 height 27
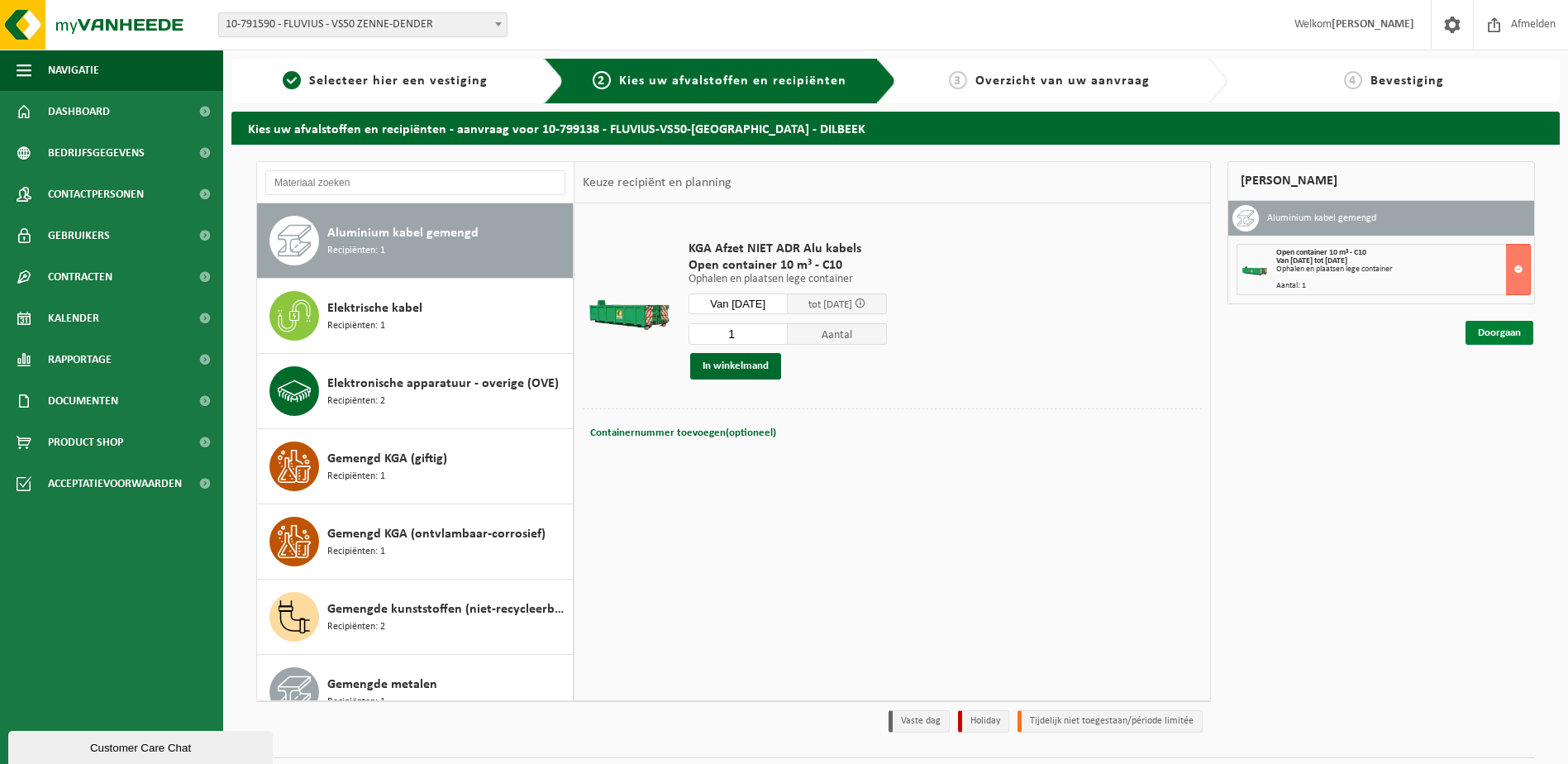
click at [1494, 334] on link "Doorgaan" at bounding box center [1500, 333] width 68 height 24
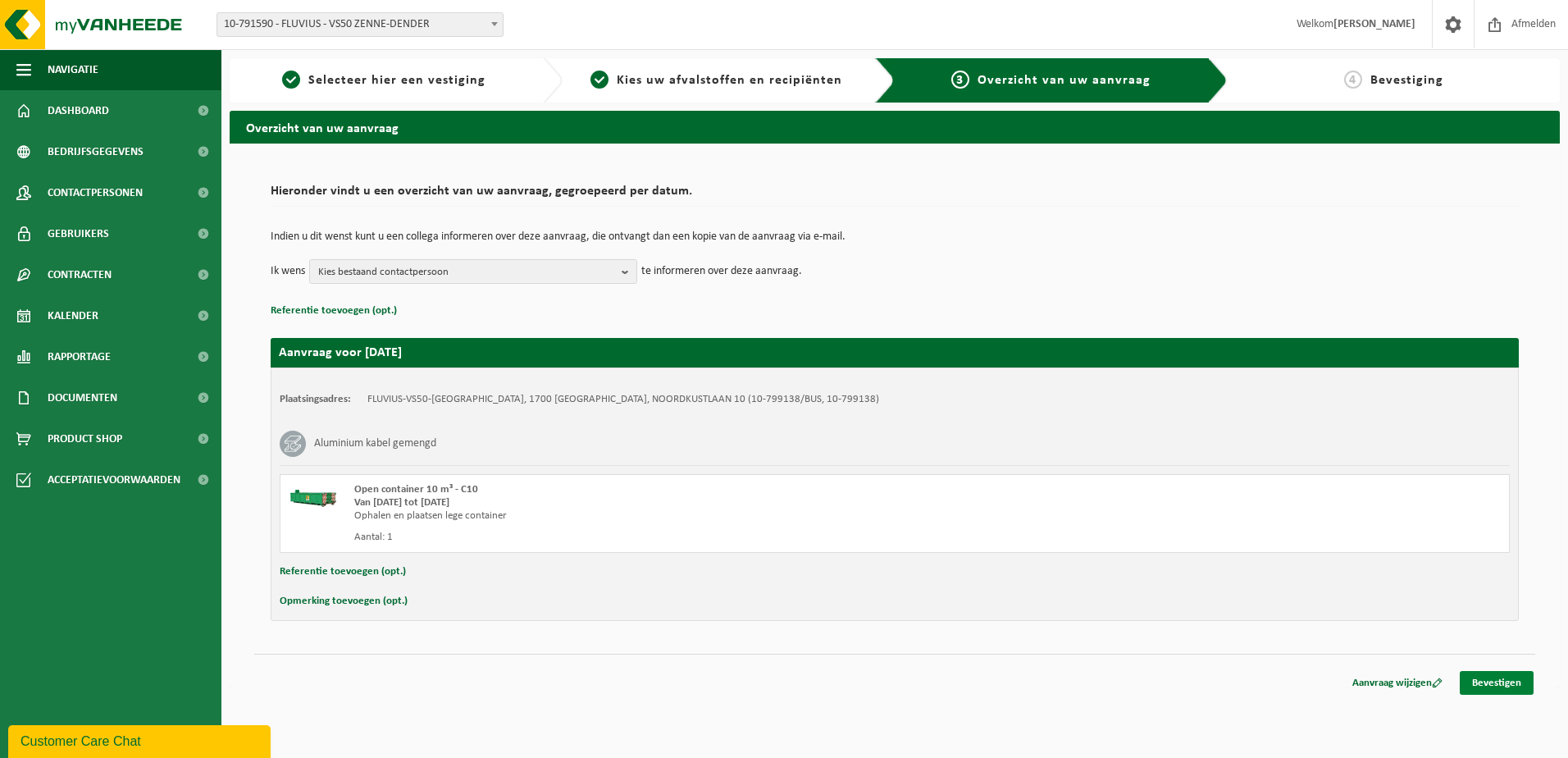
click at [1472, 685] on link "Bevestigen" at bounding box center [1497, 682] width 74 height 24
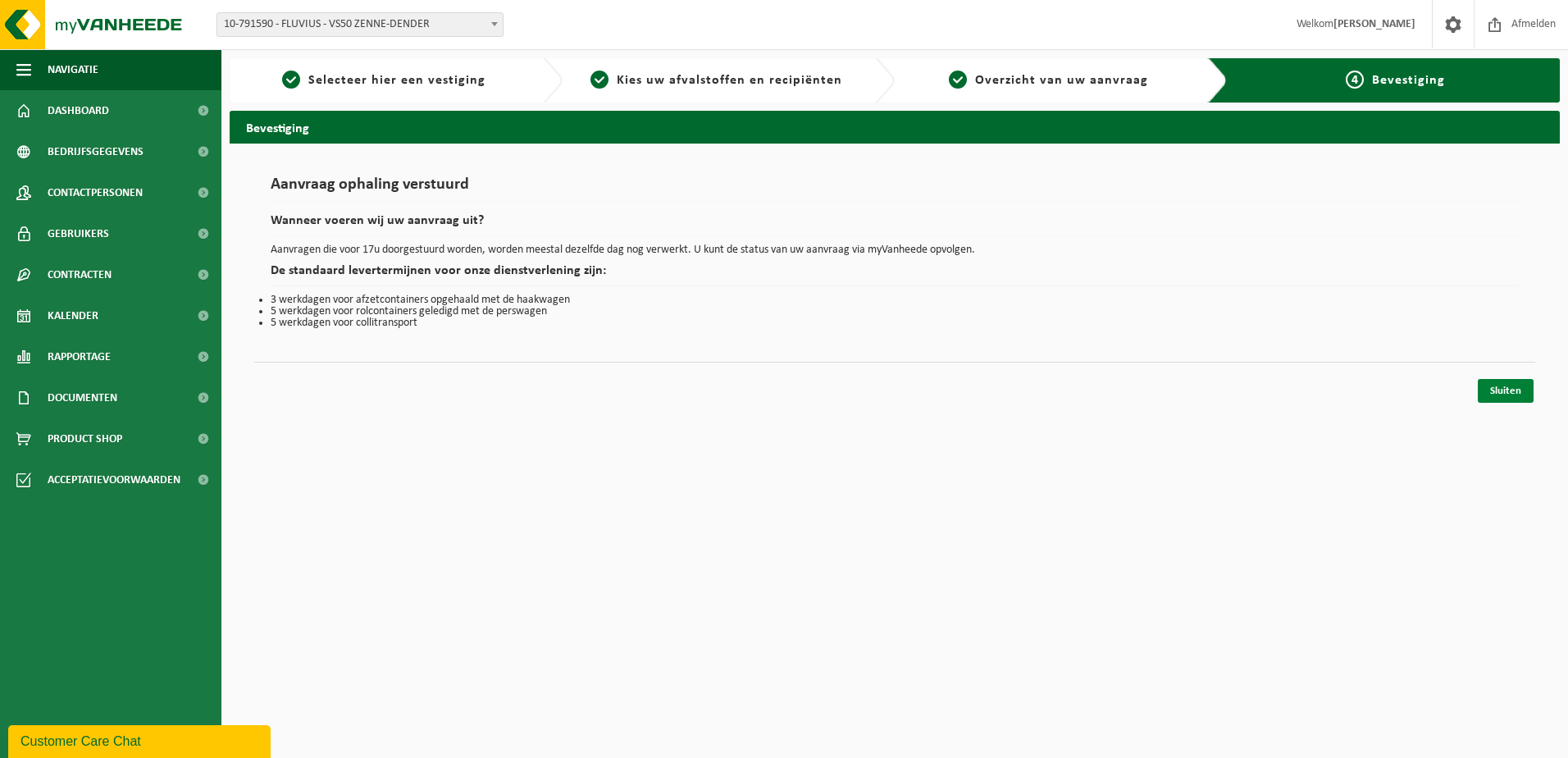
click at [1495, 398] on link "Sluiten" at bounding box center [1505, 390] width 56 height 24
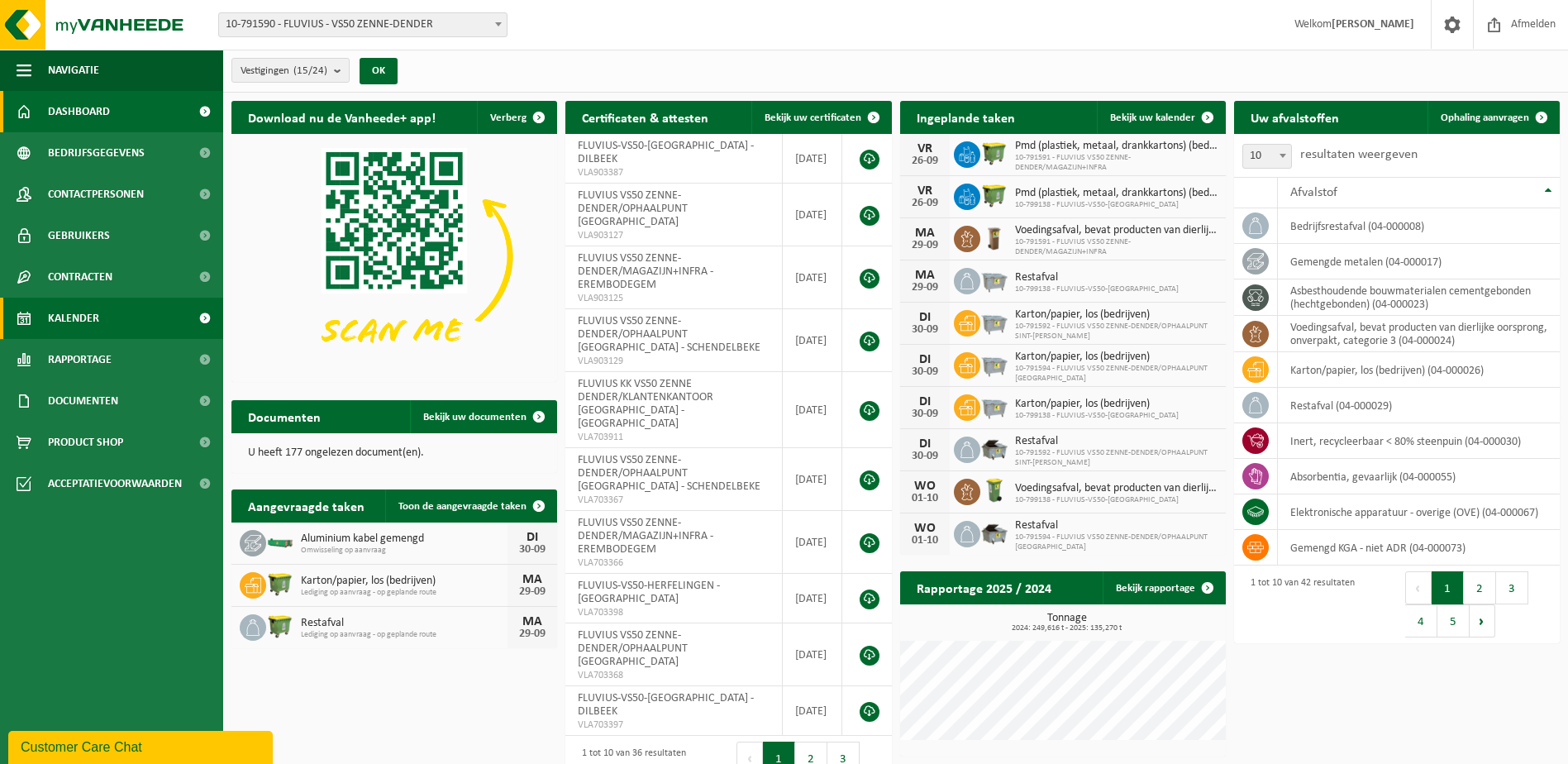
click at [97, 325] on span "Kalender" at bounding box center [74, 318] width 52 height 41
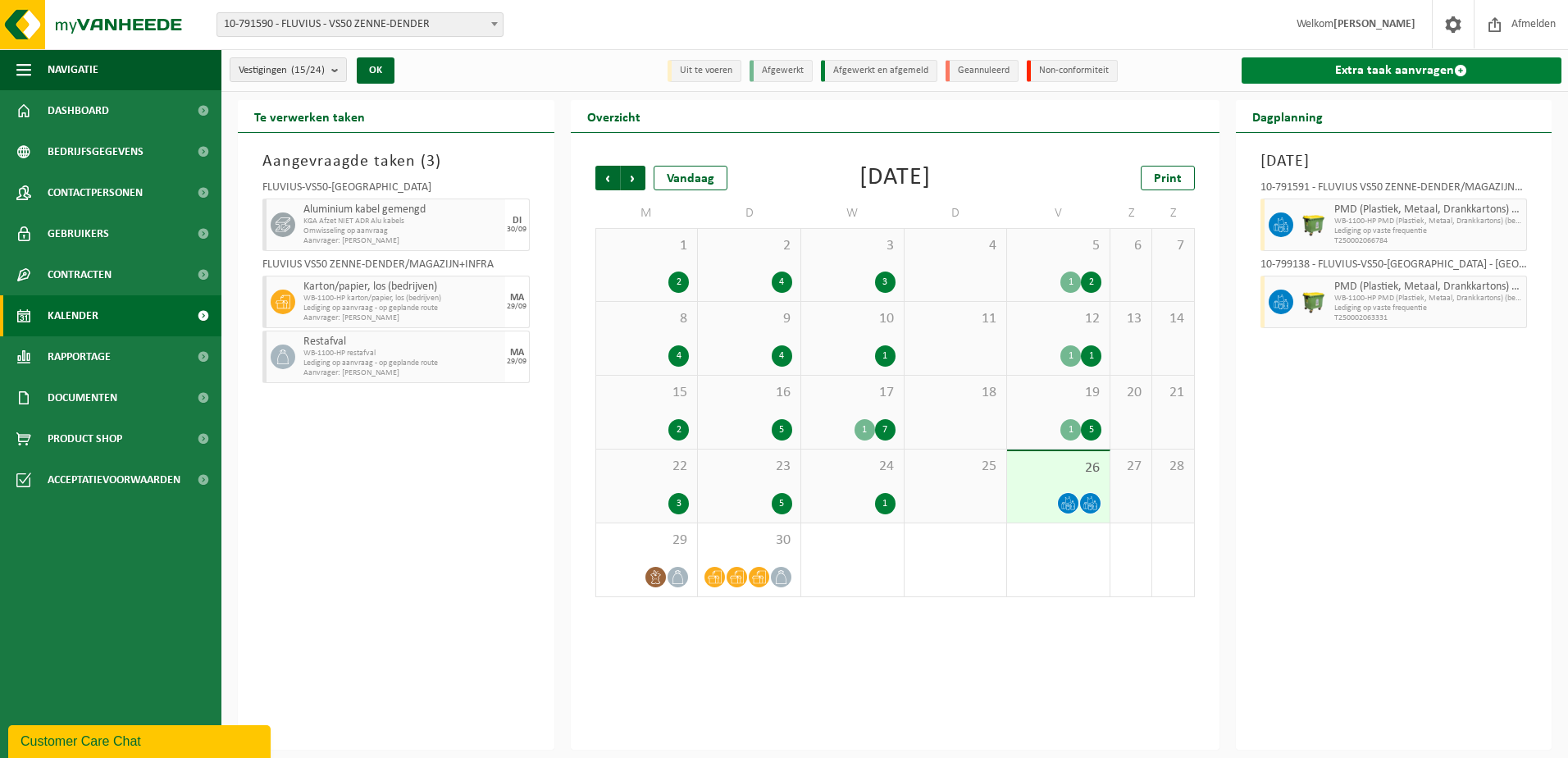
click at [1272, 61] on link "Extra taak aanvragen" at bounding box center [1401, 71] width 320 height 26
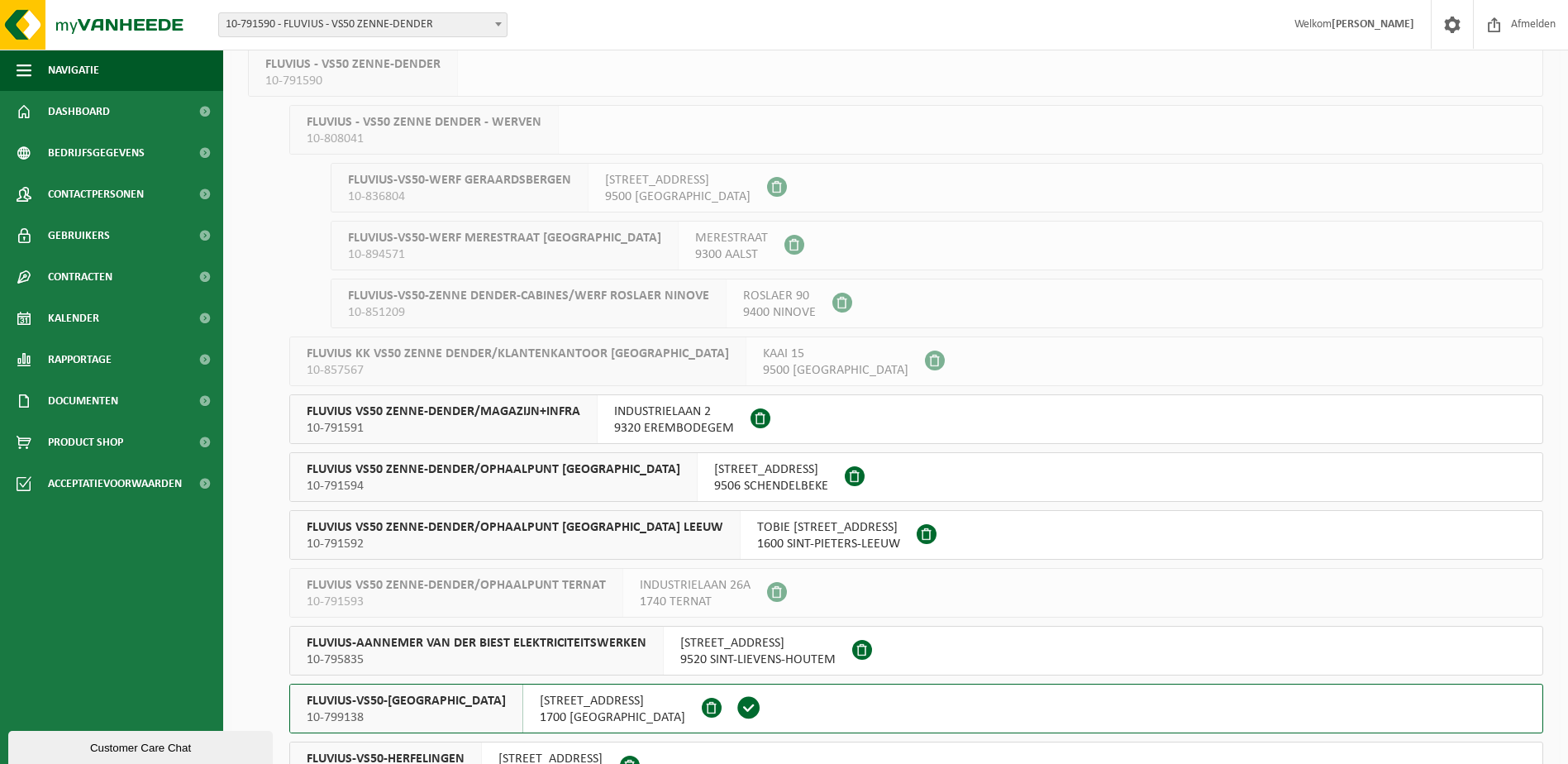
scroll to position [324, 0]
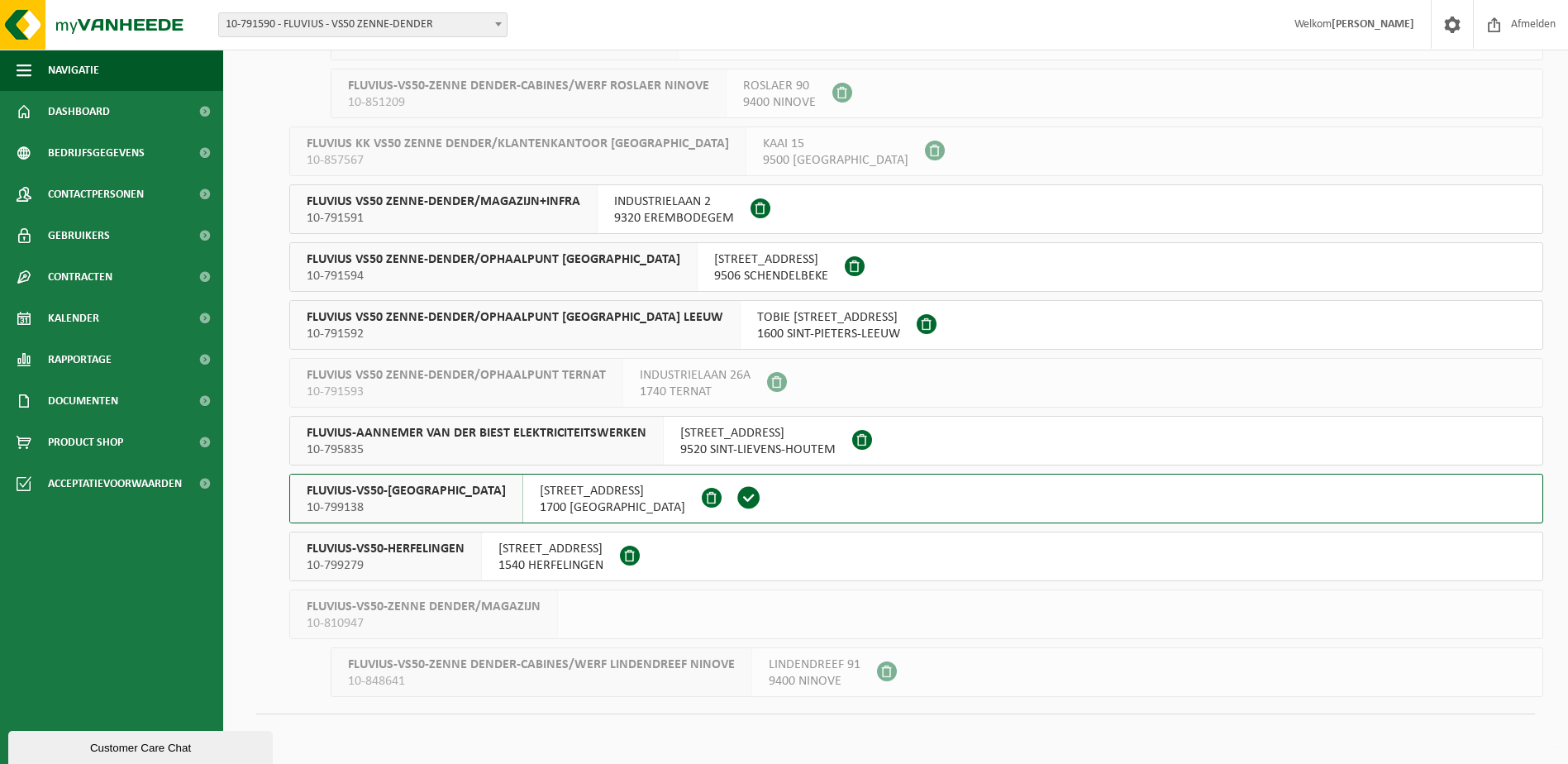
click at [372, 552] on span "FLUVIUS-VS50-HERFELINGEN" at bounding box center [385, 549] width 157 height 17
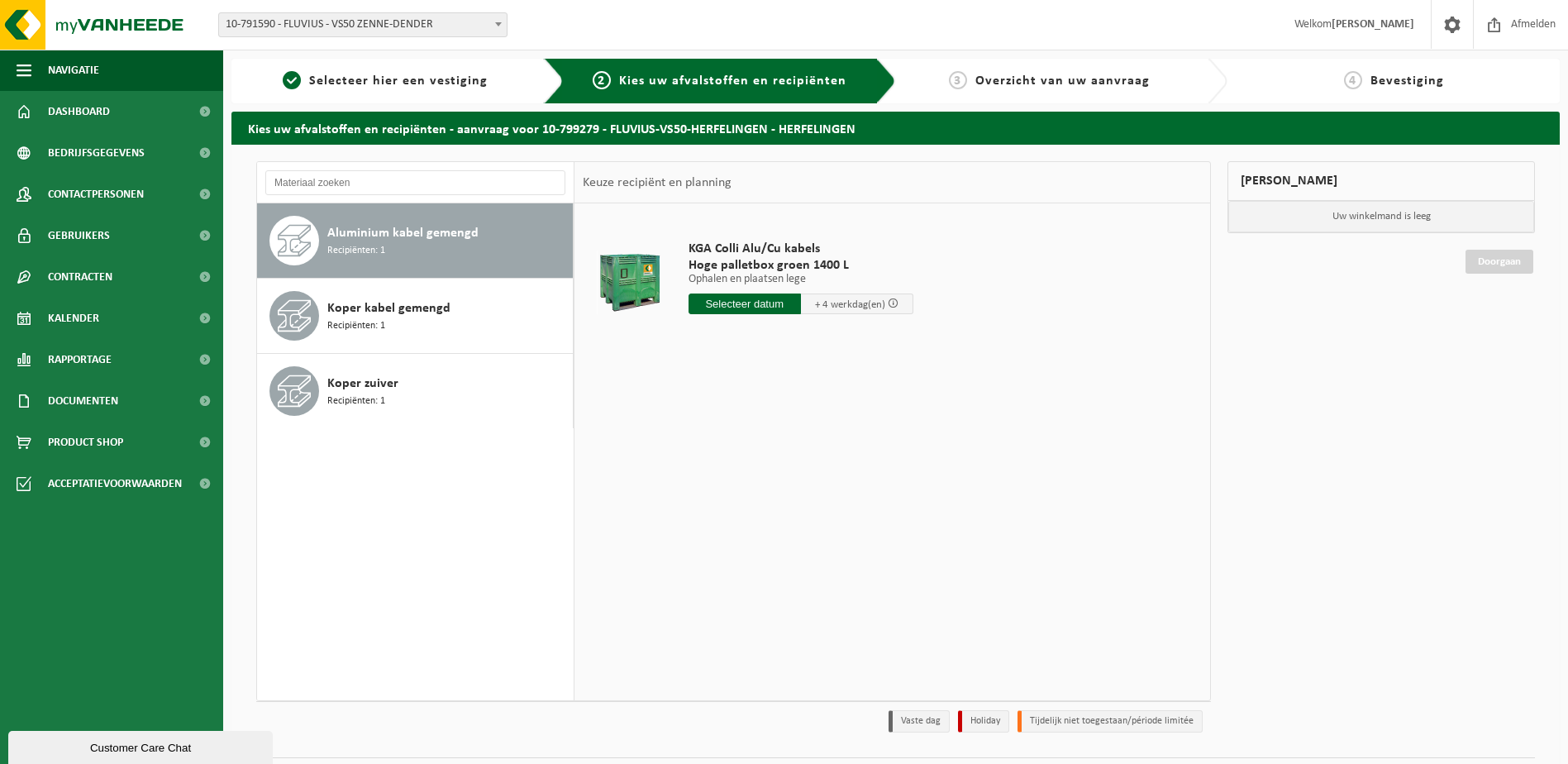
click at [736, 302] on input "text" at bounding box center [744, 303] width 112 height 20
click at [1114, 298] on td "KGA Colli Alu/Cu kabels Hoge palletbox groen 1400 L Ophalen en plaatsen lege Op…" at bounding box center [939, 281] width 527 height 140
click at [360, 332] on span "Recipiënten: 1" at bounding box center [356, 326] width 58 height 16
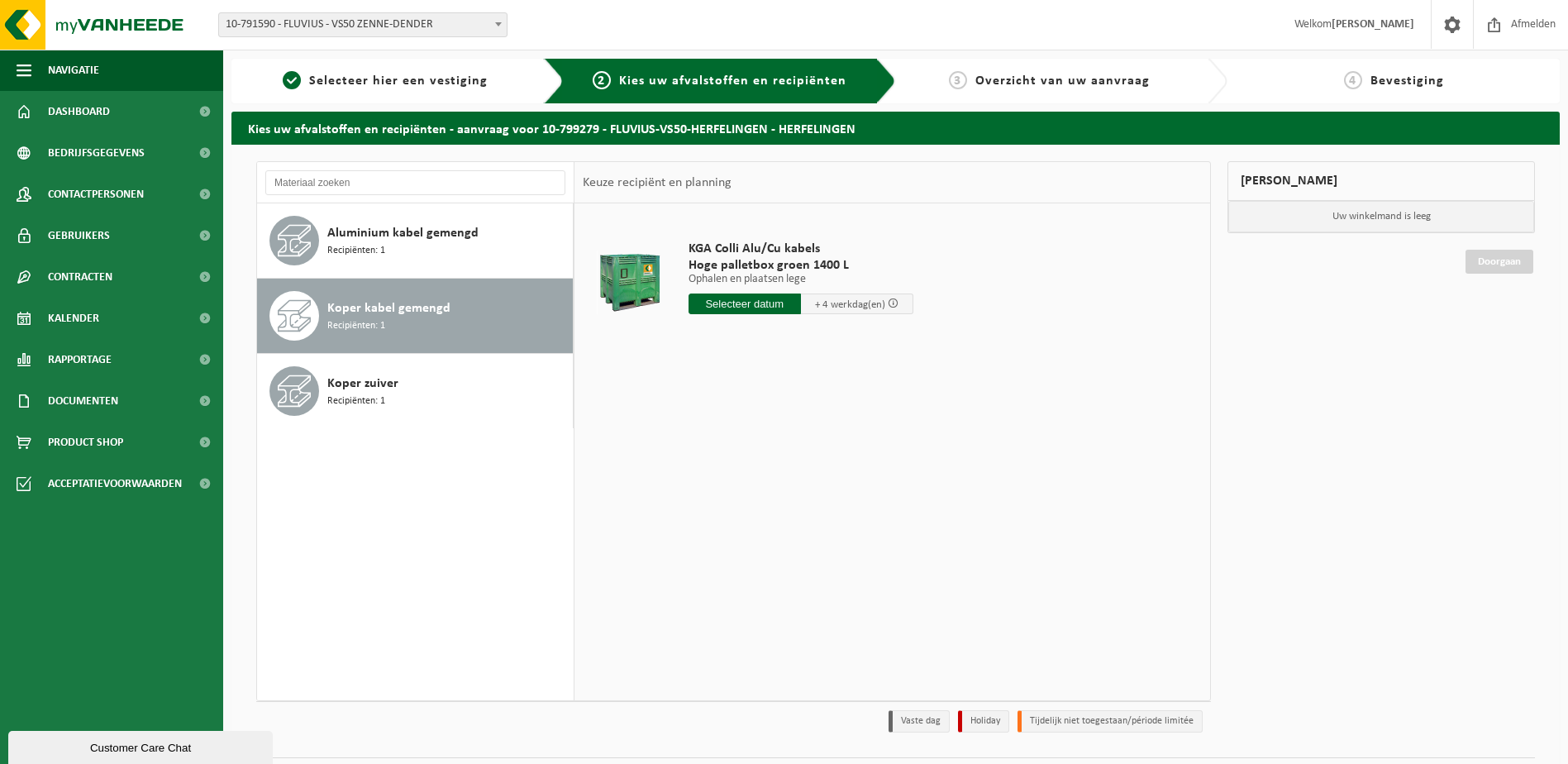
click at [707, 299] on input "text" at bounding box center [744, 303] width 112 height 20
click at [1149, 390] on div "KGA Colli Alu/Cu kabels Hoge palletbox groen 1400 L Ophalen en plaatsen lege Op…" at bounding box center [892, 452] width 636 height 496
click at [422, 384] on div "Koper zuiver Recipiënten: 1" at bounding box center [447, 391] width 241 height 50
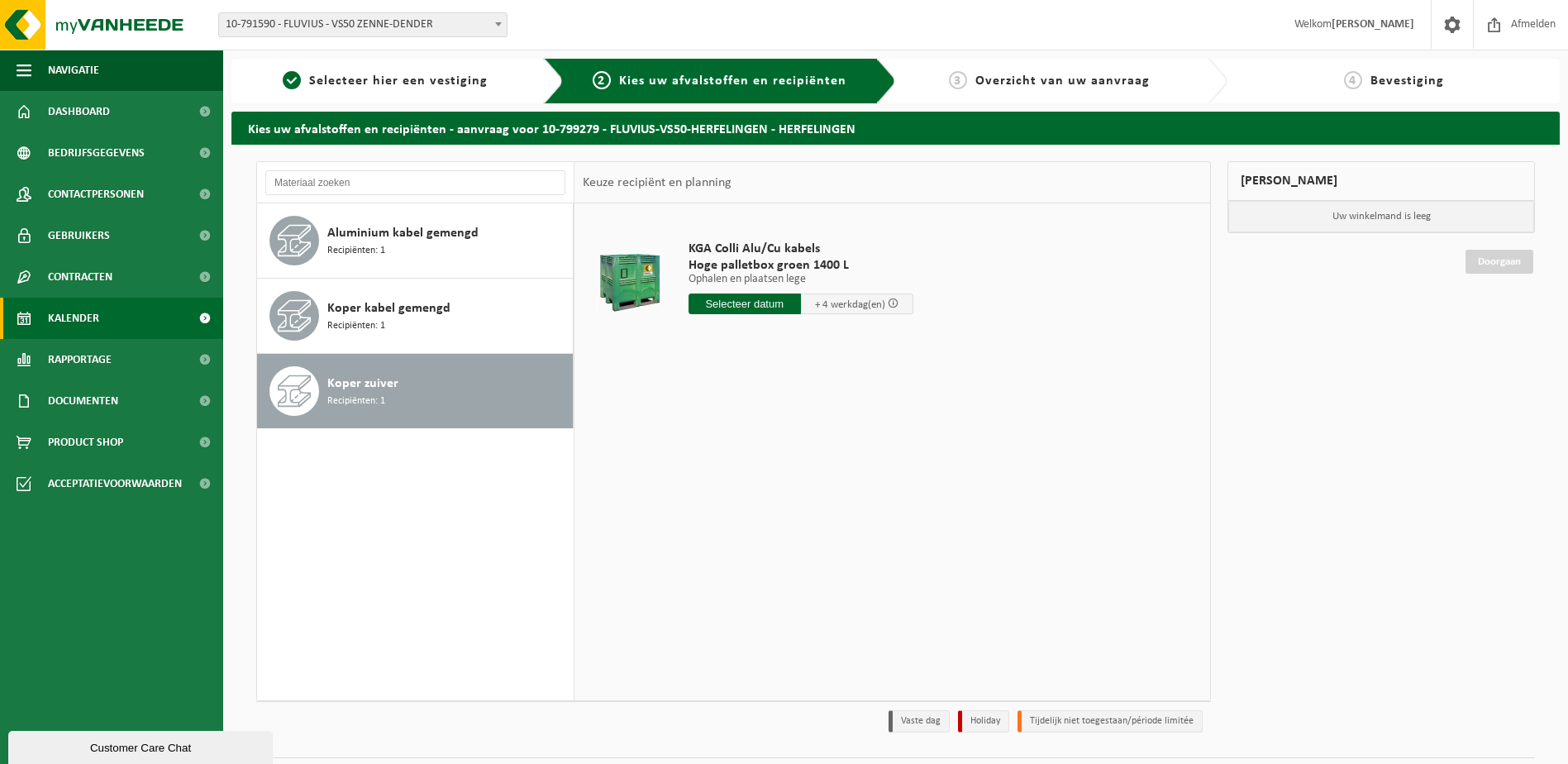
click at [119, 328] on link "Kalender" at bounding box center [111, 318] width 223 height 41
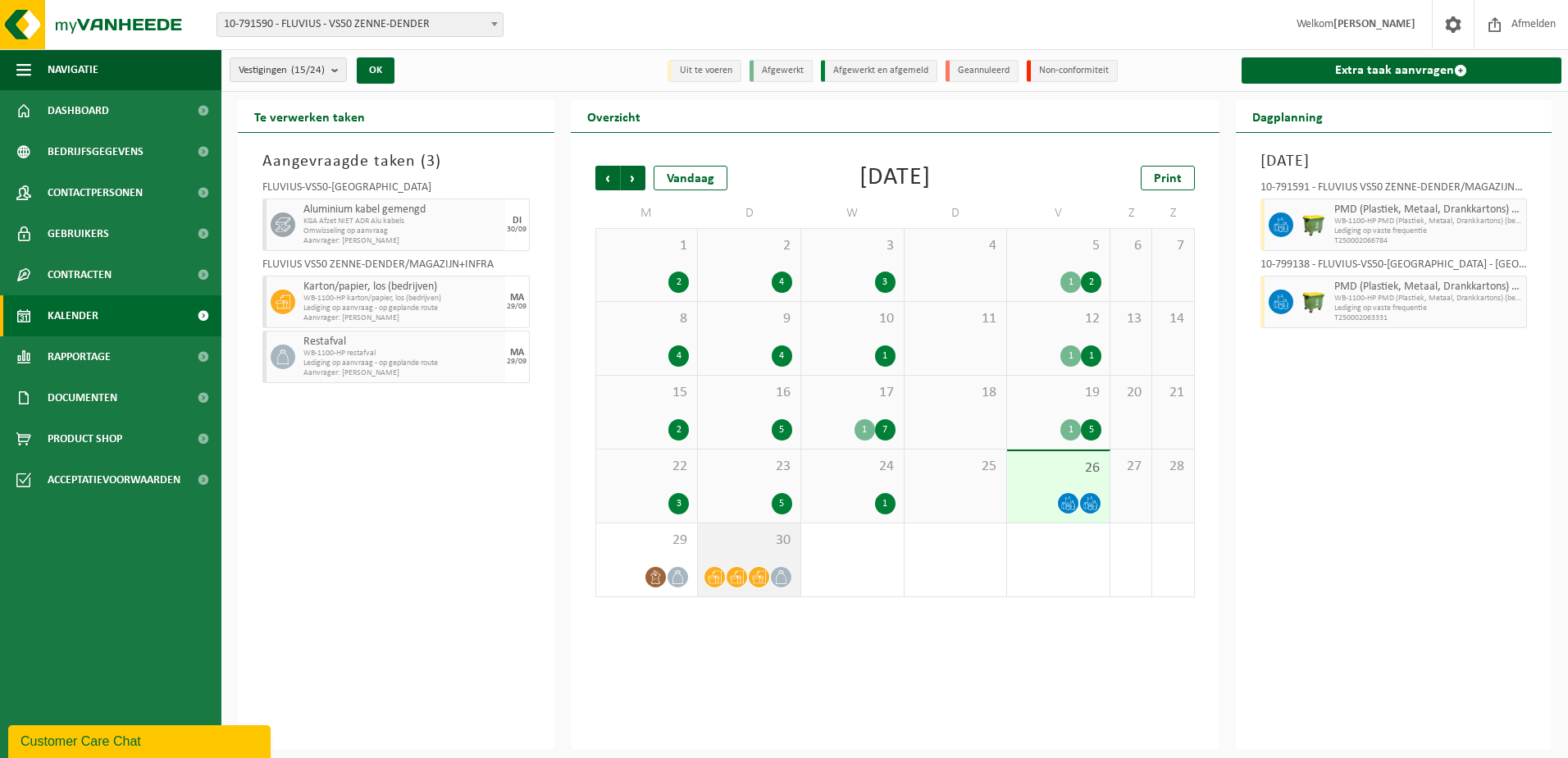
click at [715, 561] on div "30" at bounding box center [749, 559] width 102 height 73
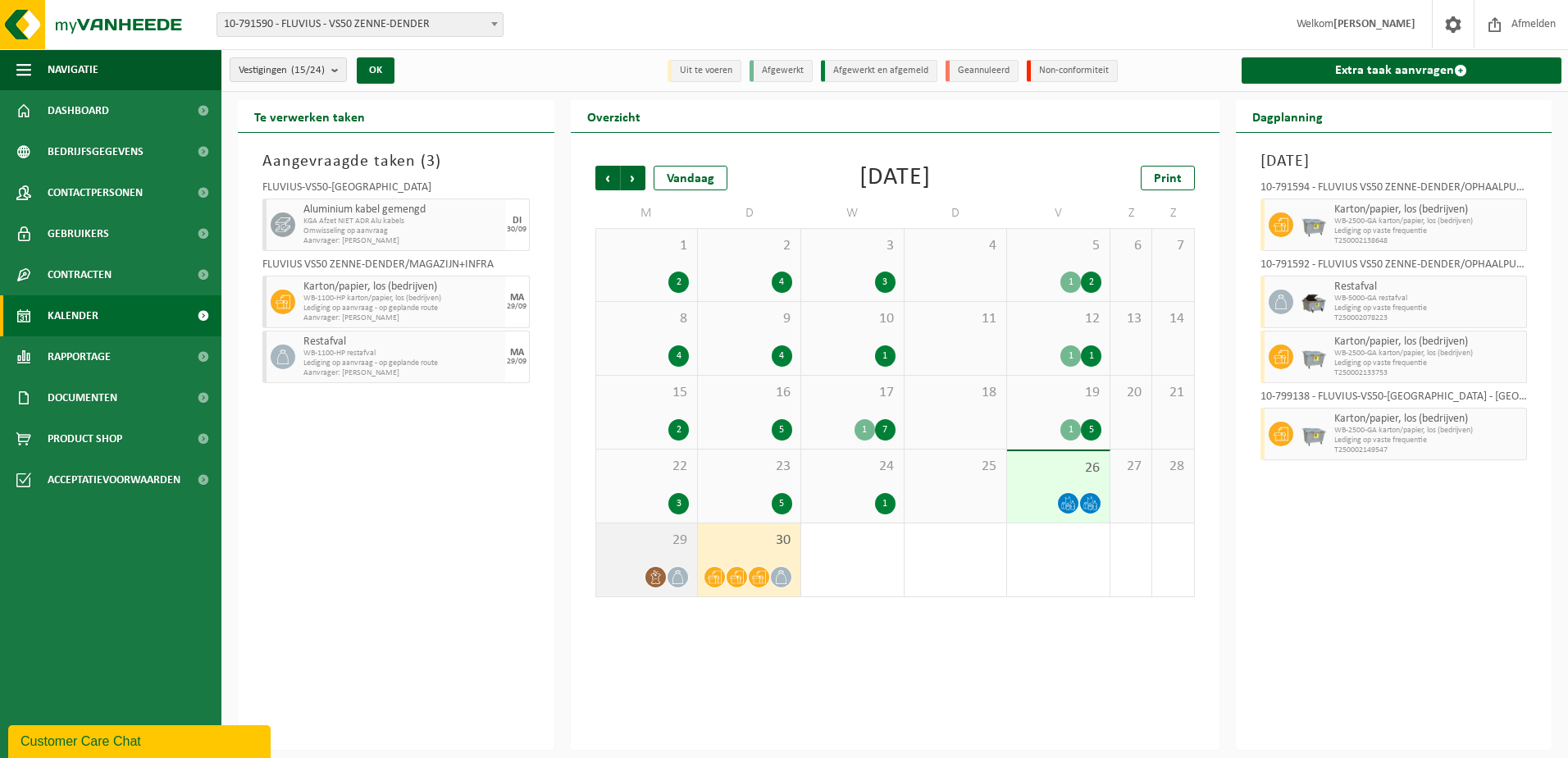
click at [617, 541] on span "29" at bounding box center [647, 540] width 86 height 18
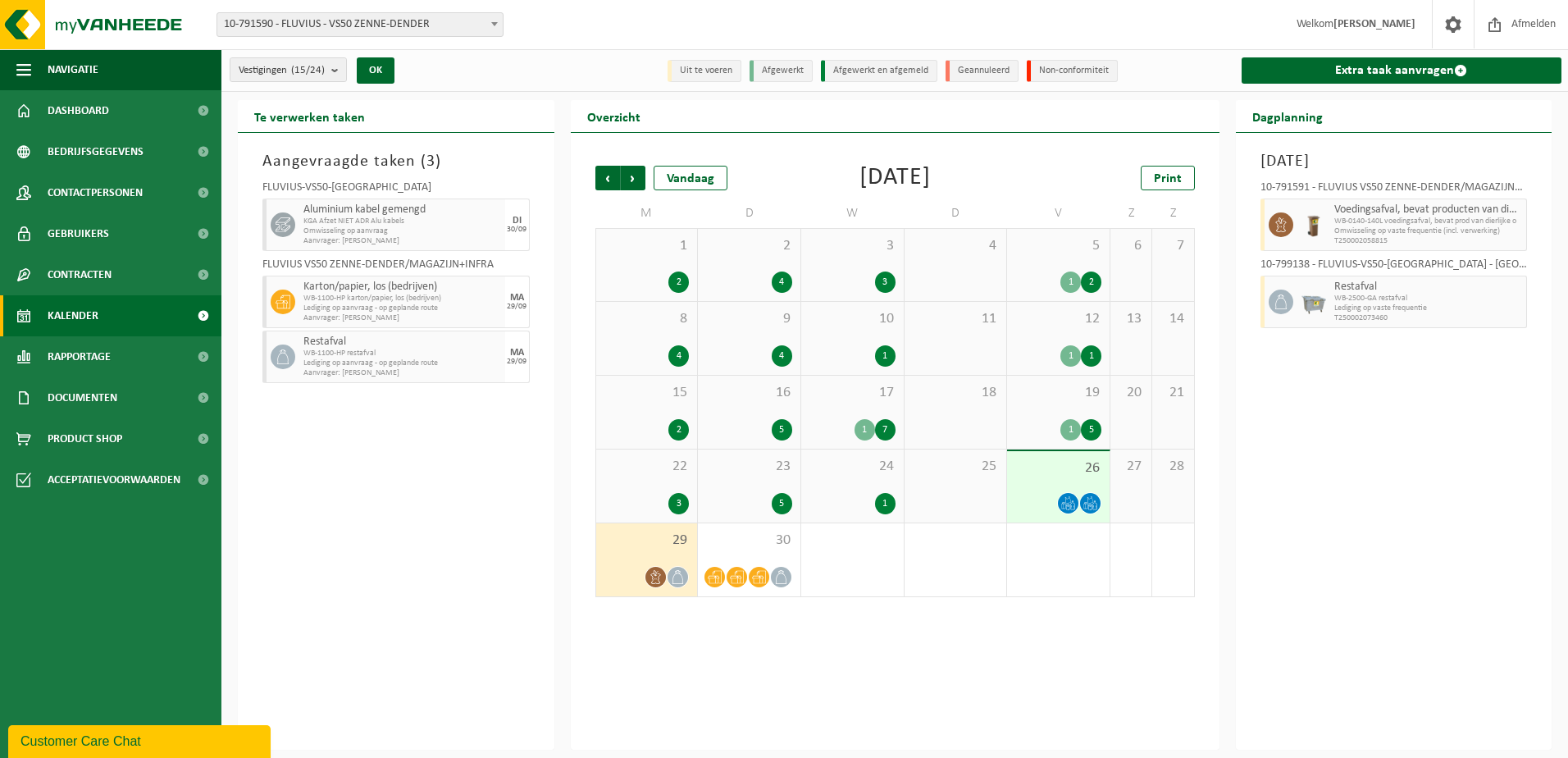
click at [846, 484] on div "24 1" at bounding box center [852, 485] width 102 height 73
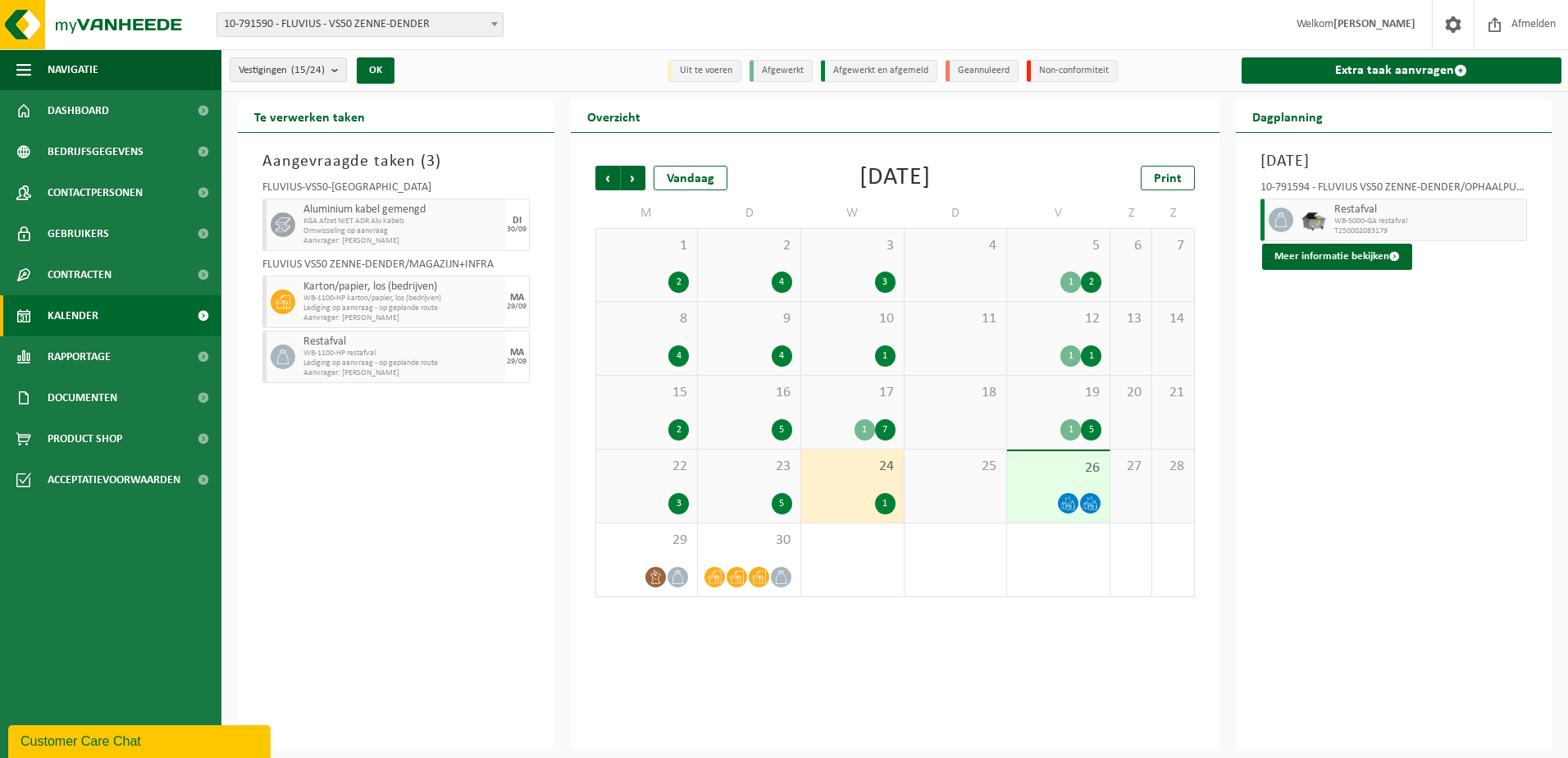
click at [744, 476] on div "23 5" at bounding box center [749, 485] width 102 height 73
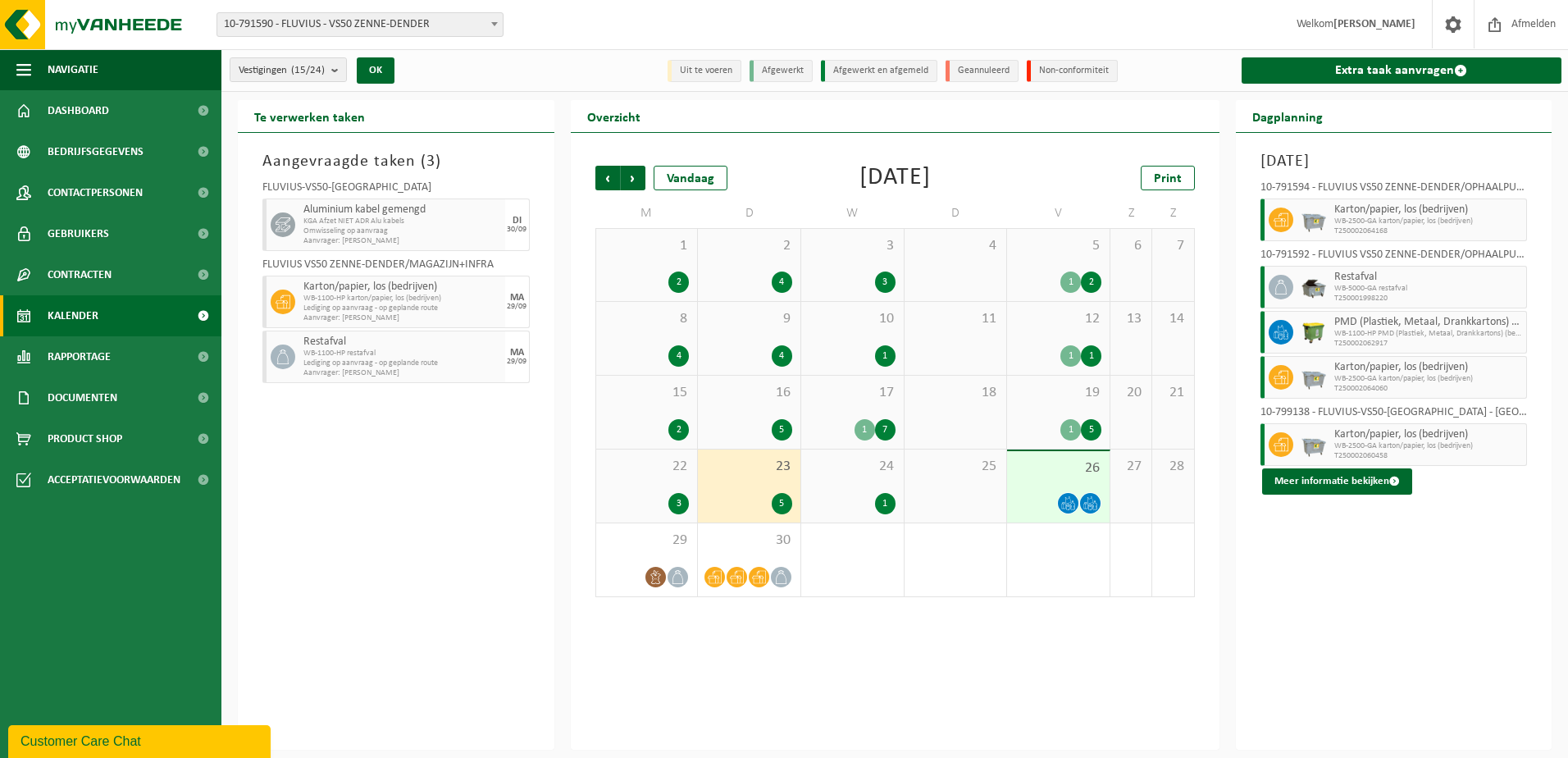
click at [659, 477] on div "22 3" at bounding box center [647, 485] width 101 height 73
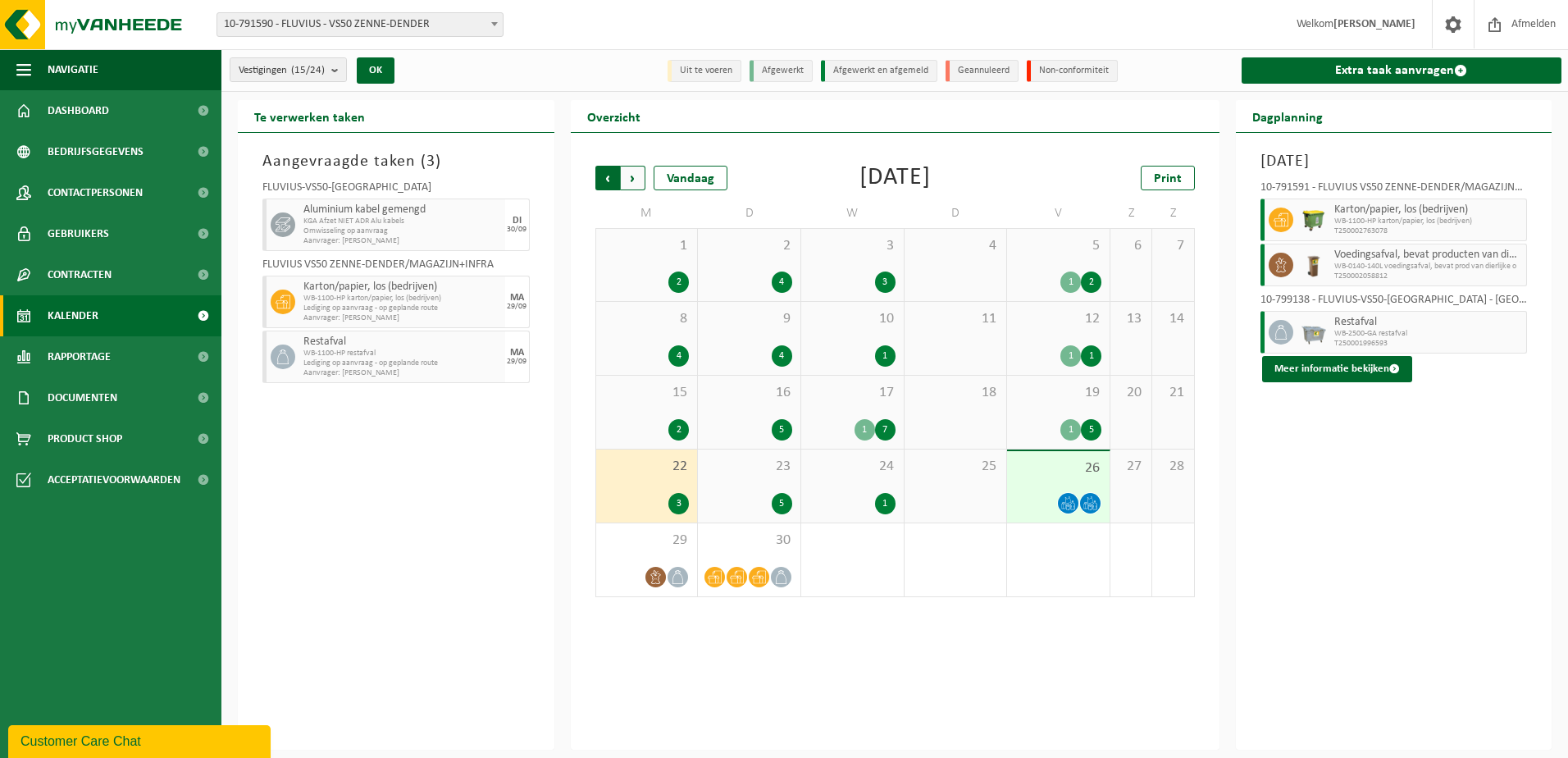
click at [639, 173] on span "Volgende" at bounding box center [633, 178] width 25 height 25
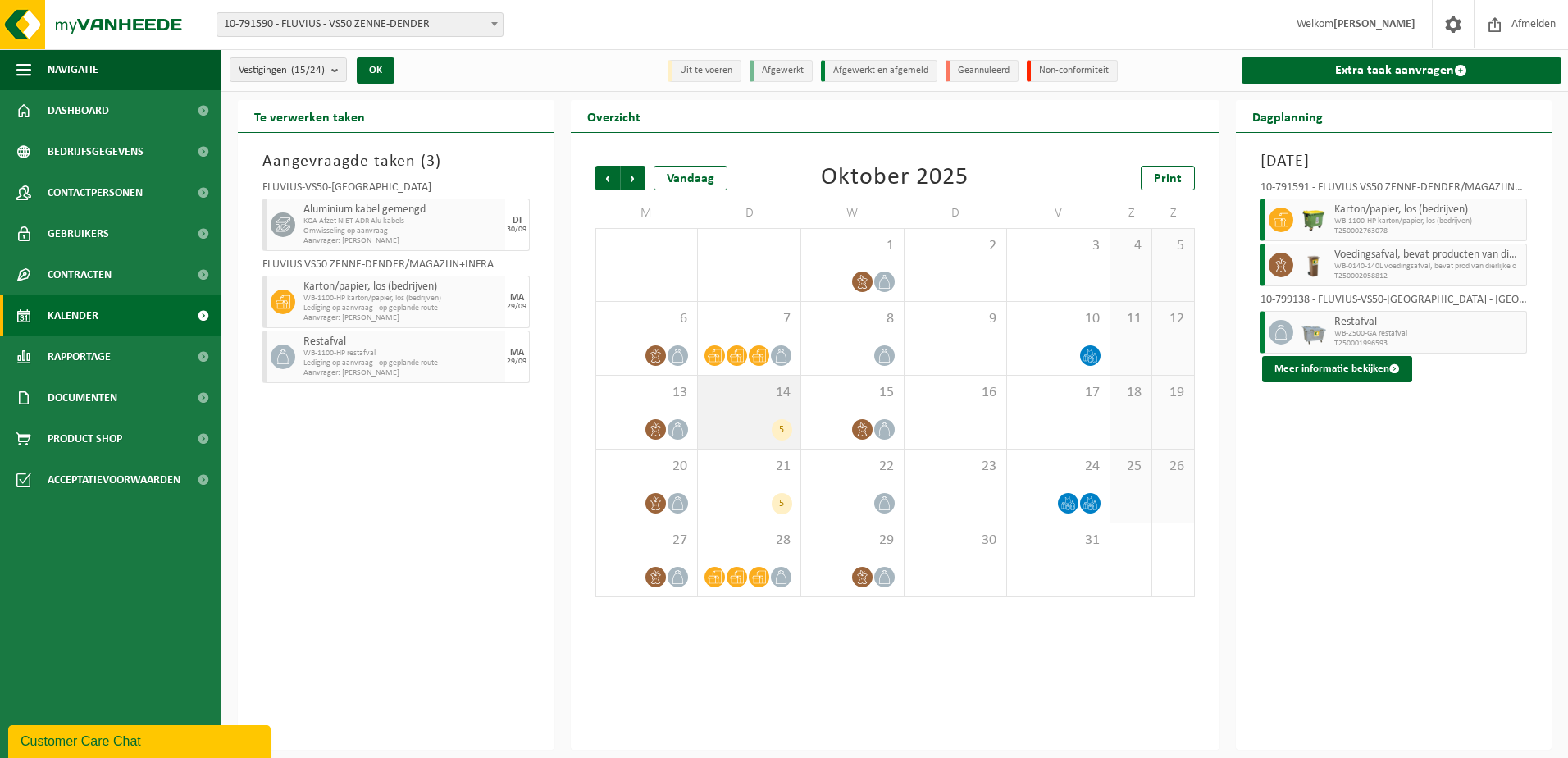
click at [736, 421] on div "5" at bounding box center [749, 430] width 86 height 21
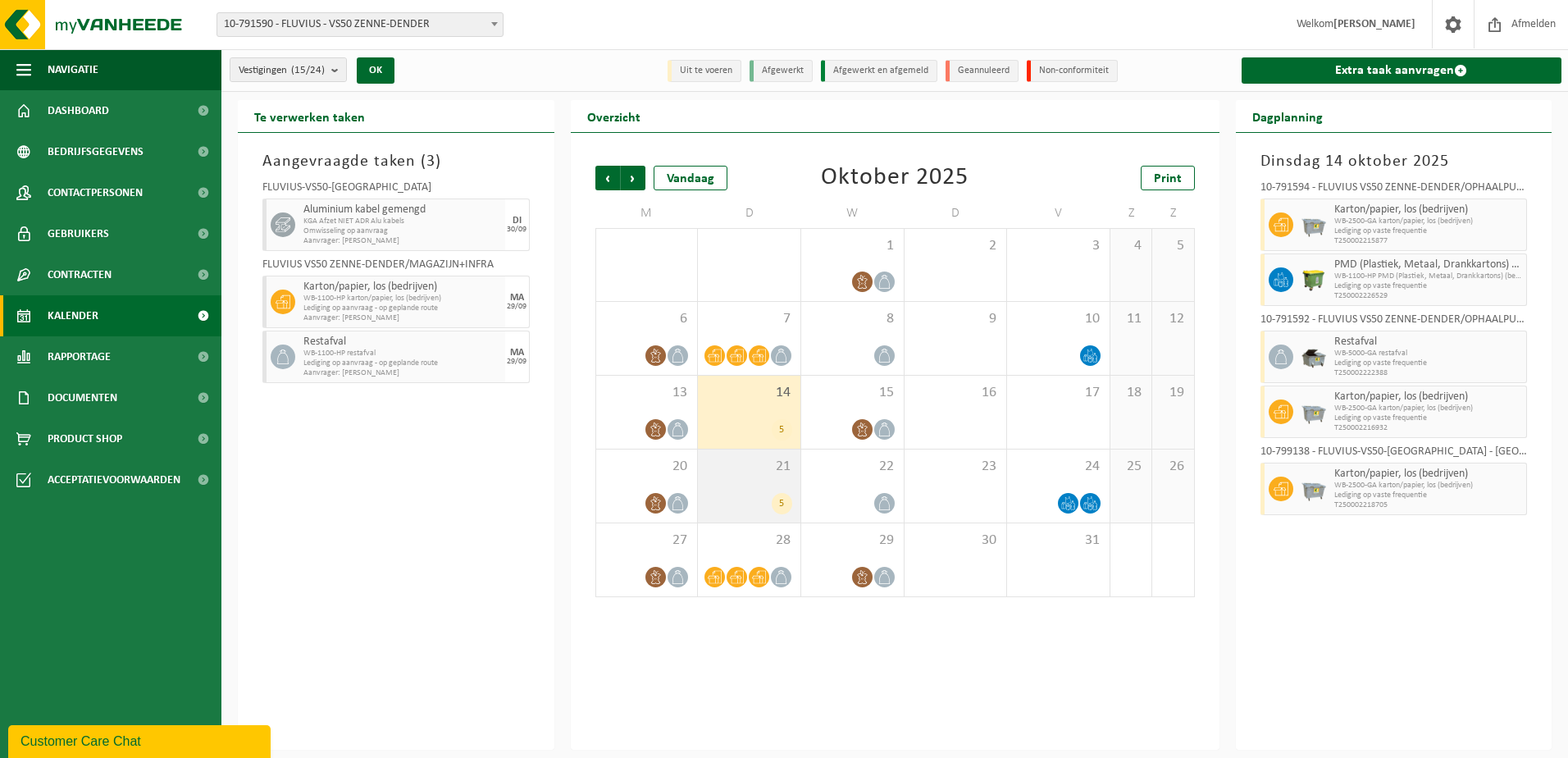
click at [746, 483] on div "21 5" at bounding box center [749, 485] width 102 height 73
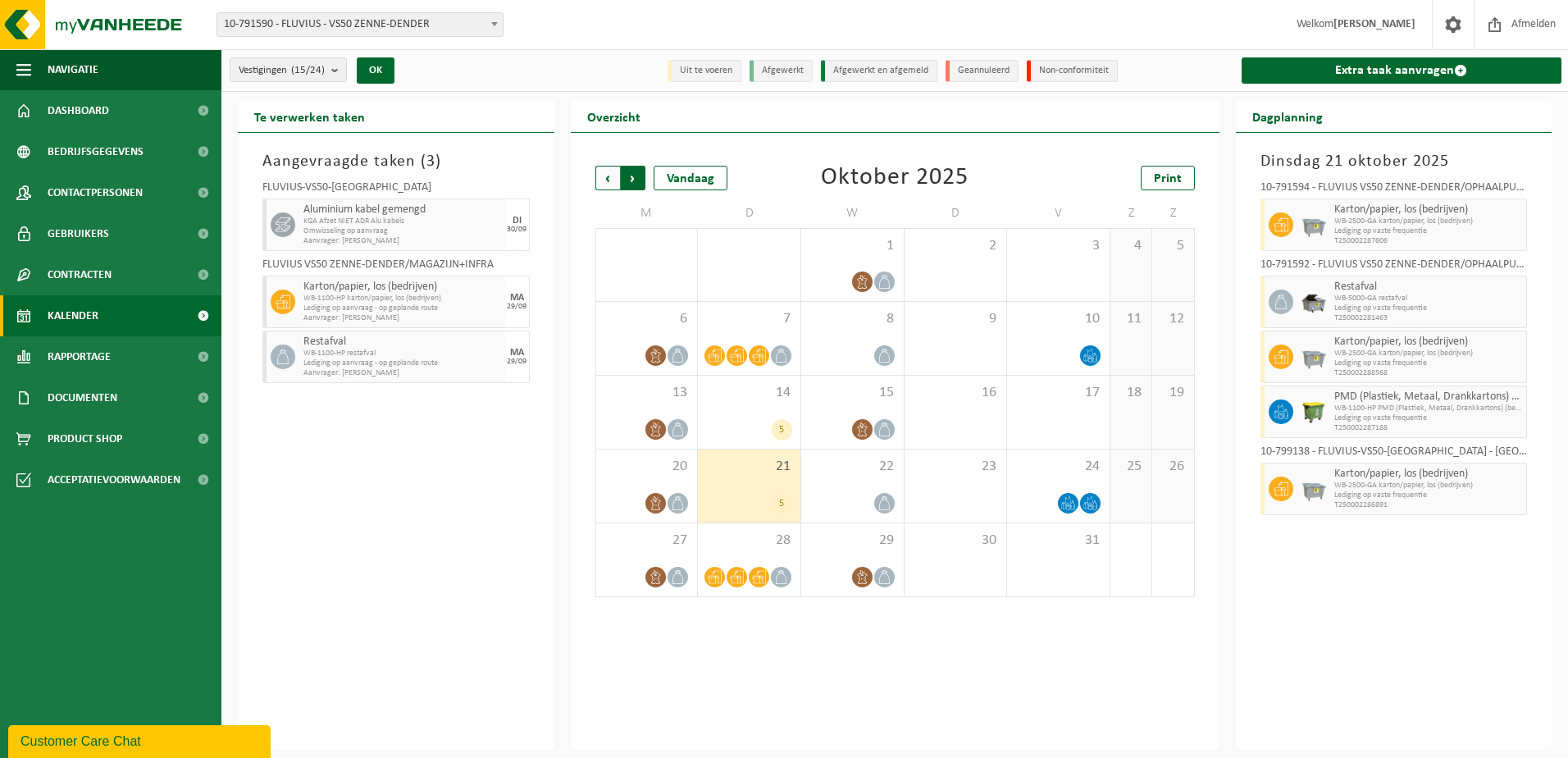
click at [614, 179] on span "Vorige" at bounding box center [608, 178] width 25 height 25
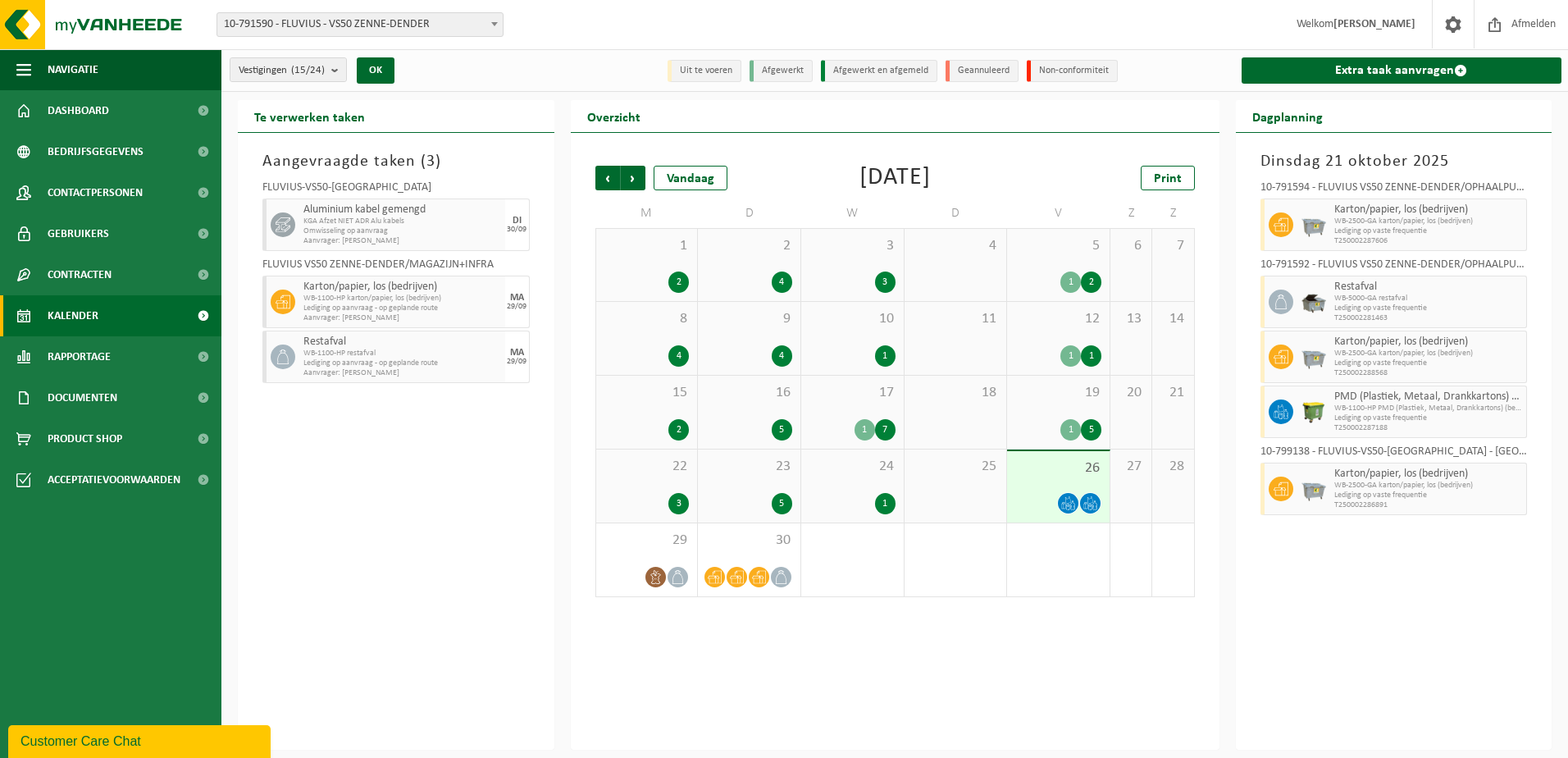
click at [835, 401] on div "17 1 7" at bounding box center [852, 412] width 102 height 73
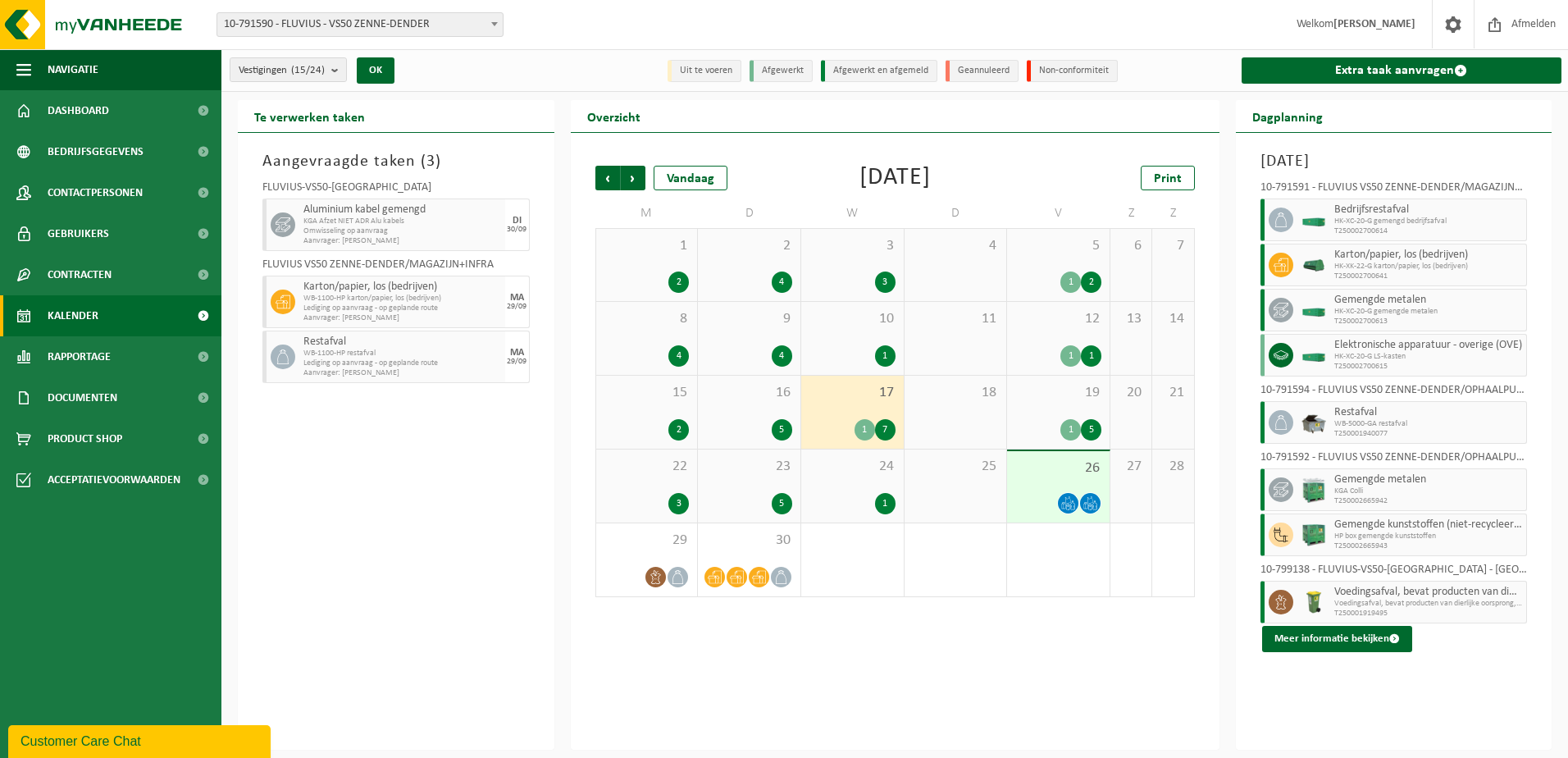
click at [1034, 394] on span "19" at bounding box center [1058, 393] width 86 height 18
